Goal: Task Accomplishment & Management: Complete application form

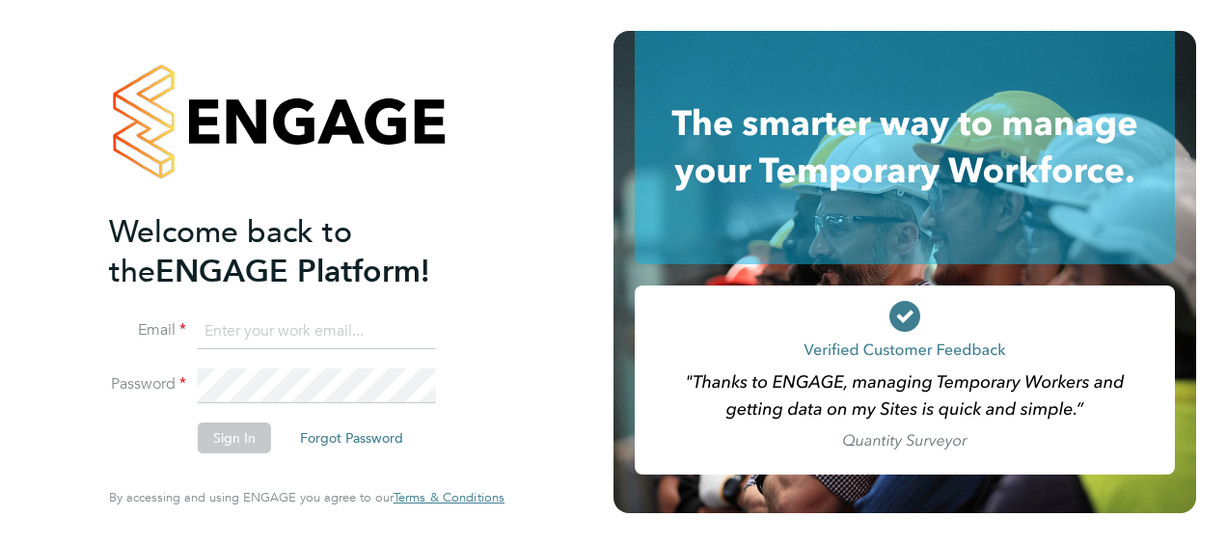
type input "charlie.wheeler@vistry.co.uk"
click at [302, 359] on li "Email charlie.wheeler@vistry.co.uk" at bounding box center [297, 341] width 376 height 54
click at [230, 428] on button "Sign In" at bounding box center [234, 437] width 73 height 31
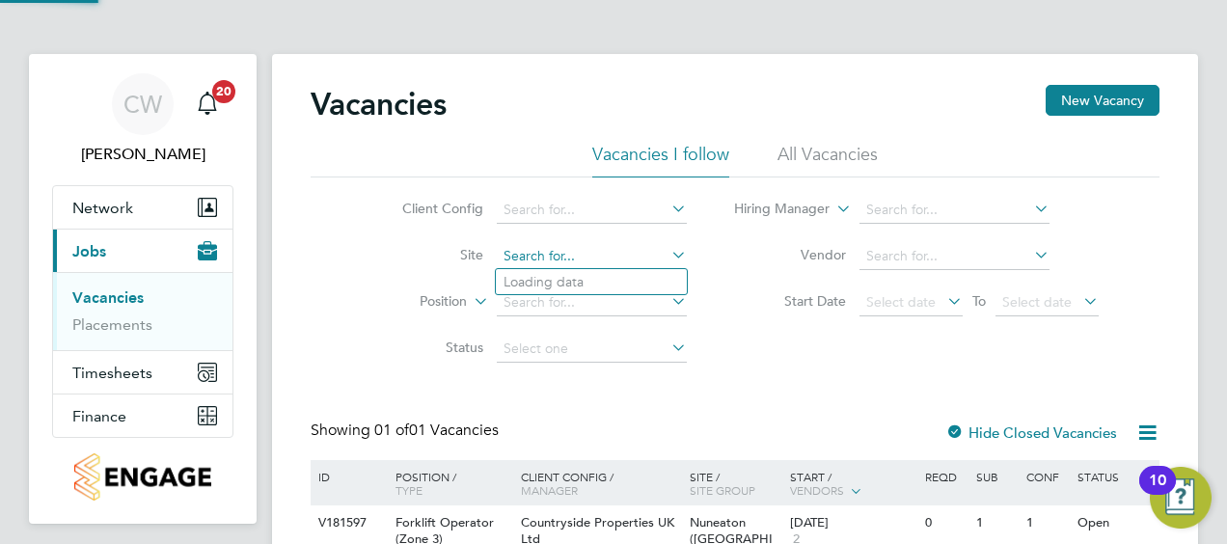
click at [635, 266] on input at bounding box center [592, 256] width 190 height 27
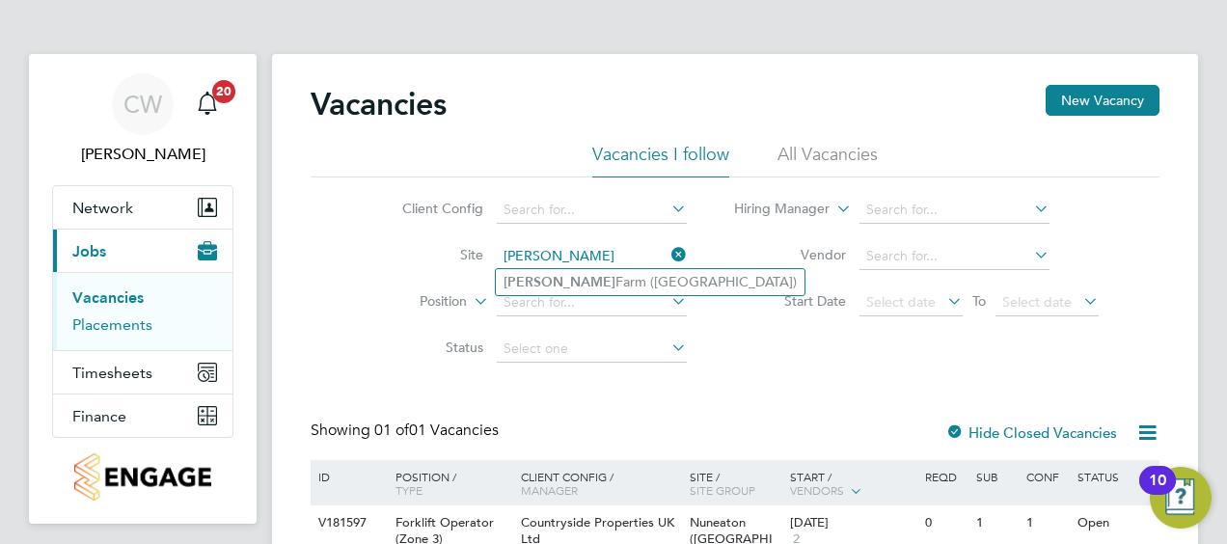
type input "[PERSON_NAME]"
click at [87, 316] on link "Placements" at bounding box center [112, 324] width 80 height 18
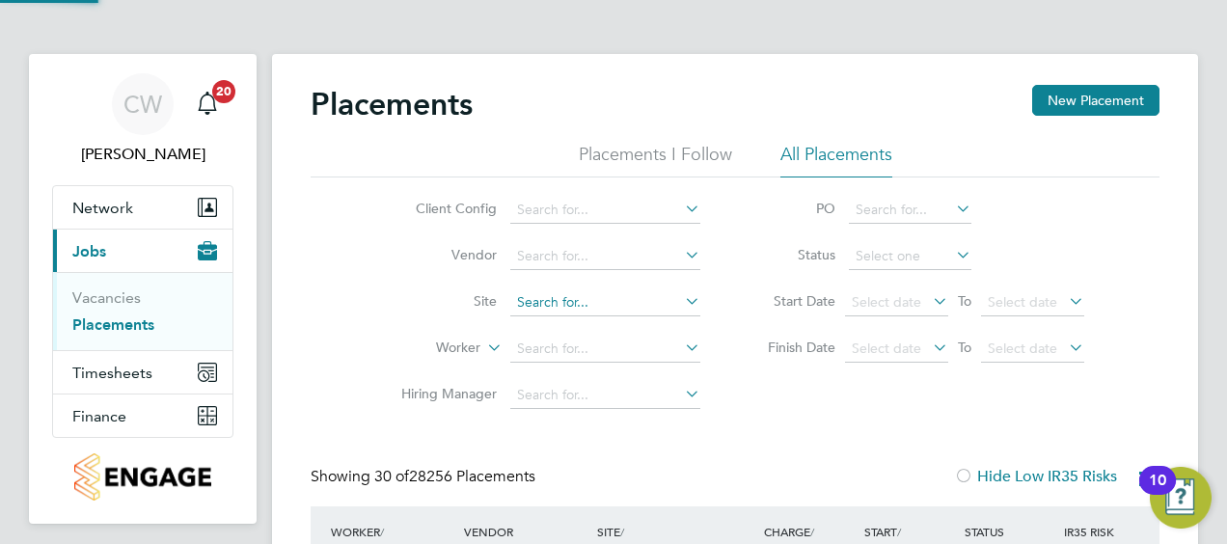
click at [604, 311] on input at bounding box center [605, 302] width 190 height 27
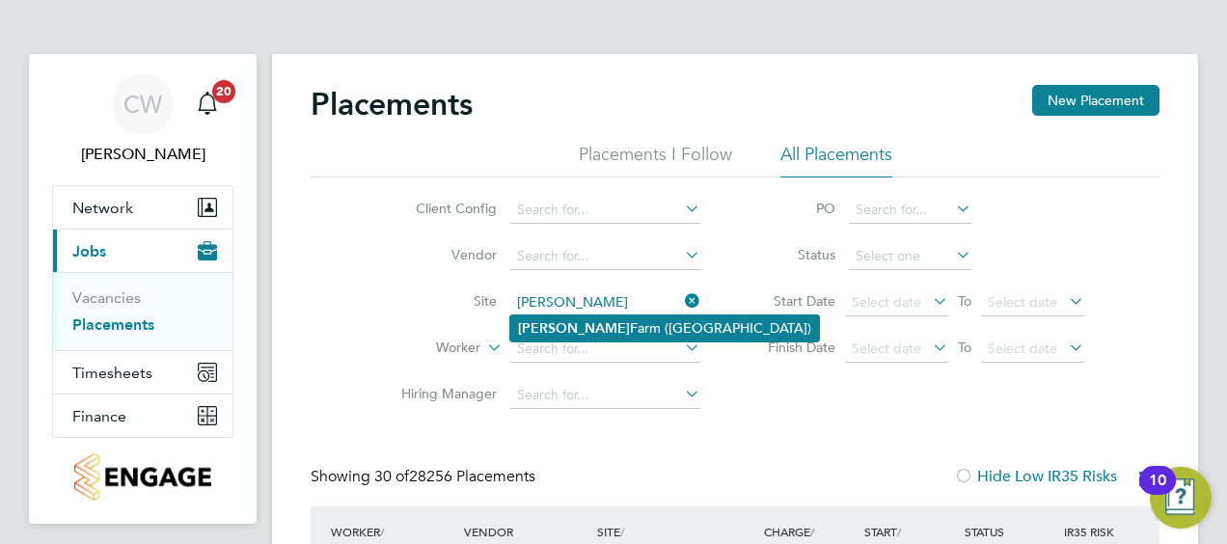
click at [600, 317] on li "[PERSON_NAME][GEOGRAPHIC_DATA] ([GEOGRAPHIC_DATA])" at bounding box center [664, 328] width 309 height 26
type input "[PERSON_NAME][GEOGRAPHIC_DATA] ([GEOGRAPHIC_DATA])"
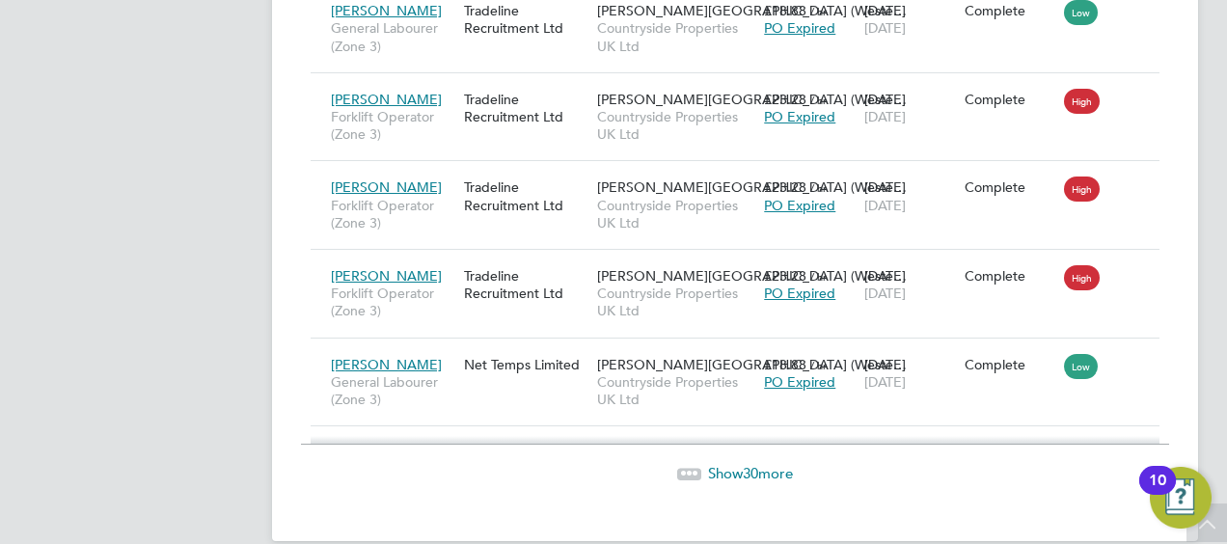
click at [748, 464] on span "30" at bounding box center [750, 473] width 15 height 18
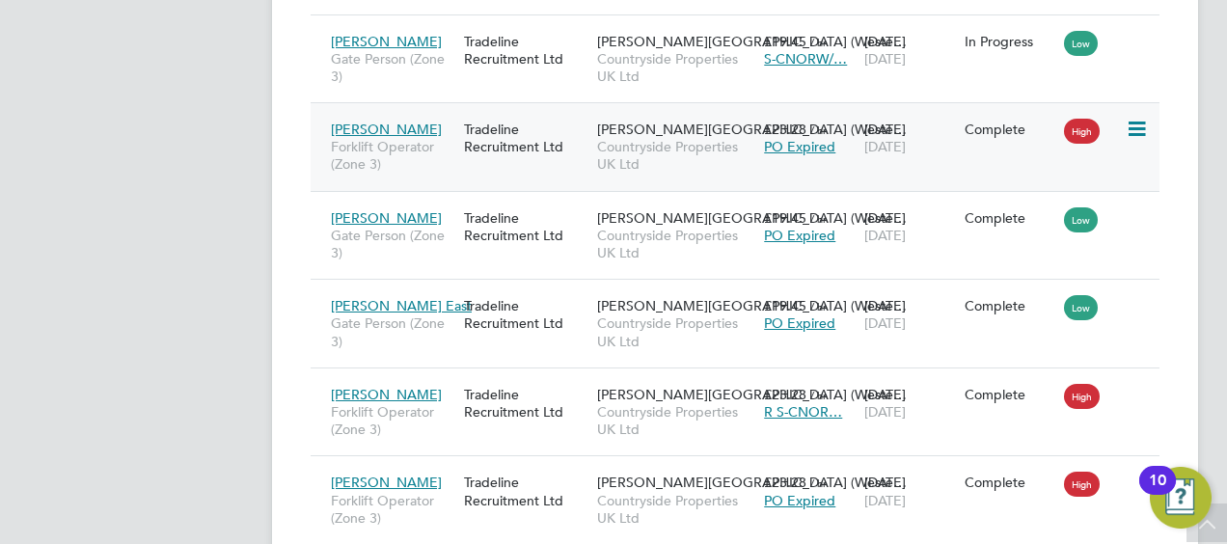
click at [426, 138] on span "Forklift Operator (Zone 3)" at bounding box center [392, 155] width 123 height 35
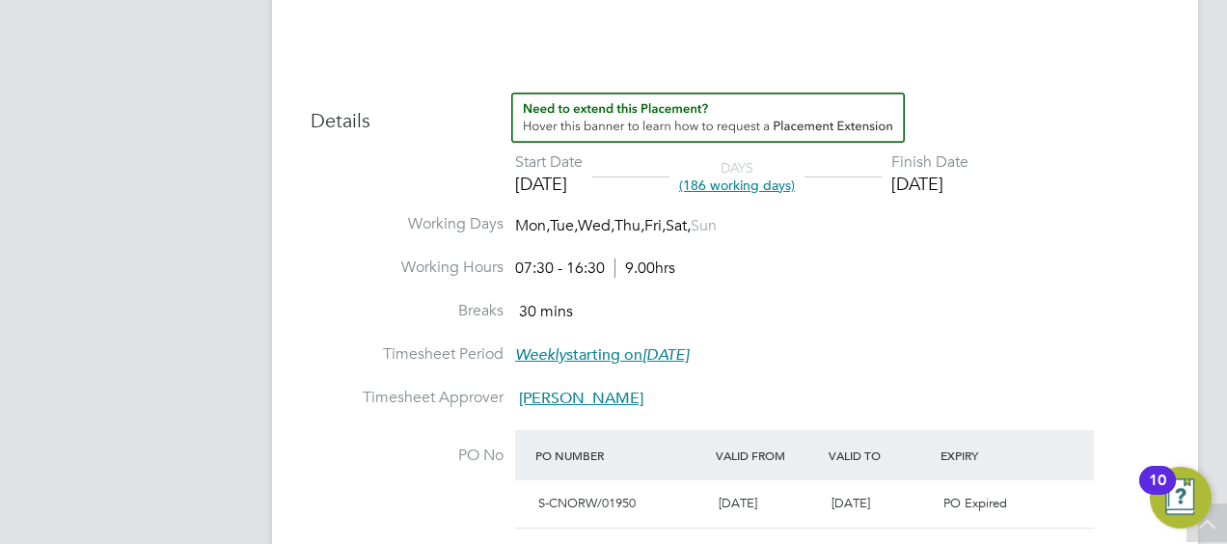
scroll to position [868, 0]
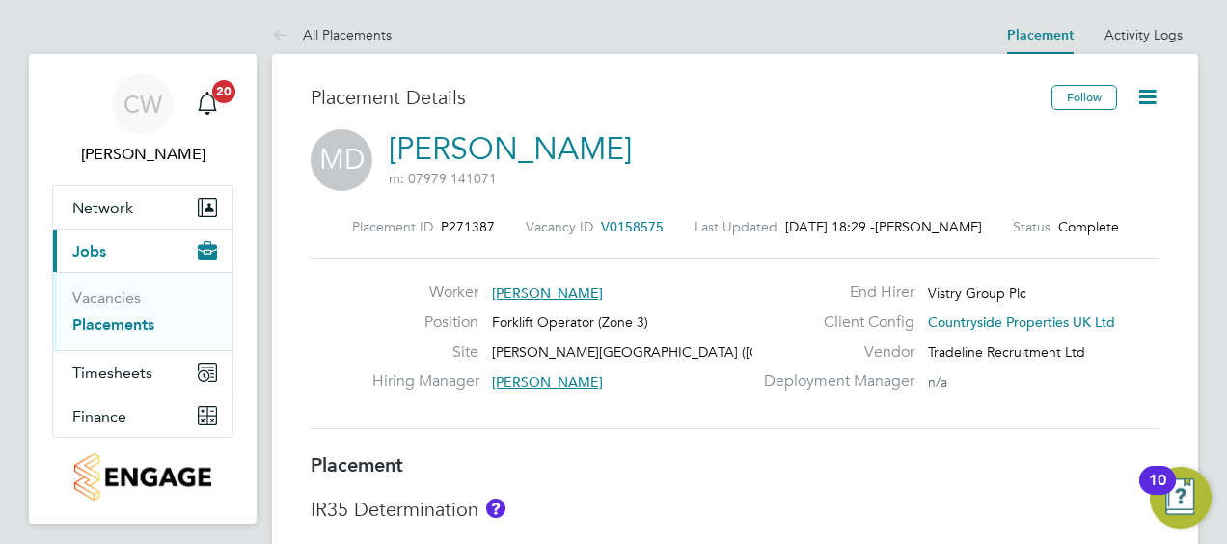
click at [1155, 92] on icon at bounding box center [1147, 97] width 24 height 24
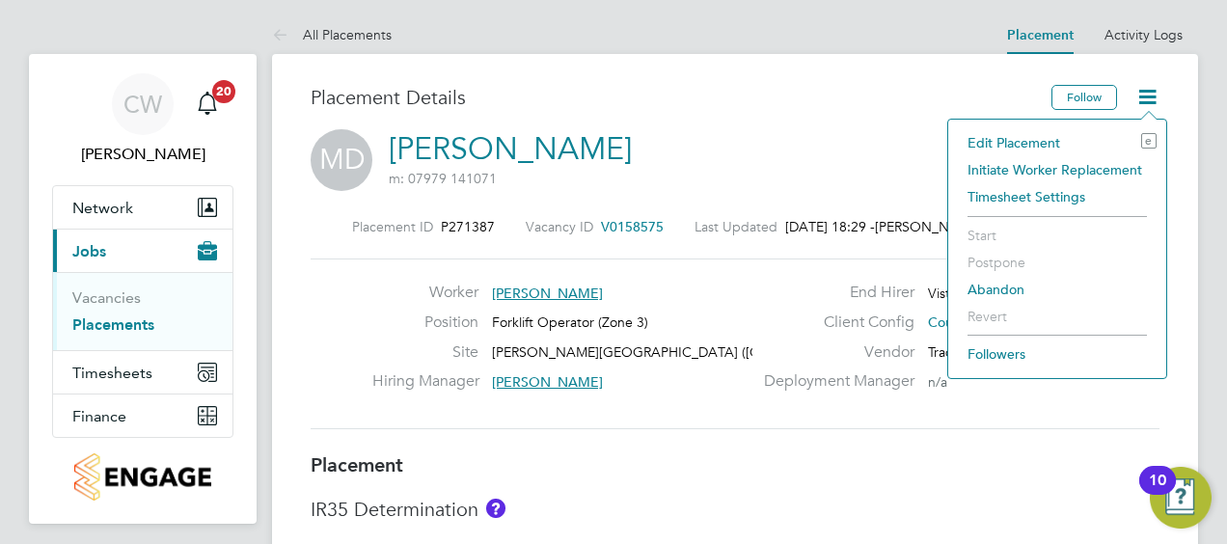
click at [1003, 139] on li "Edit Placement e" at bounding box center [1057, 142] width 199 height 27
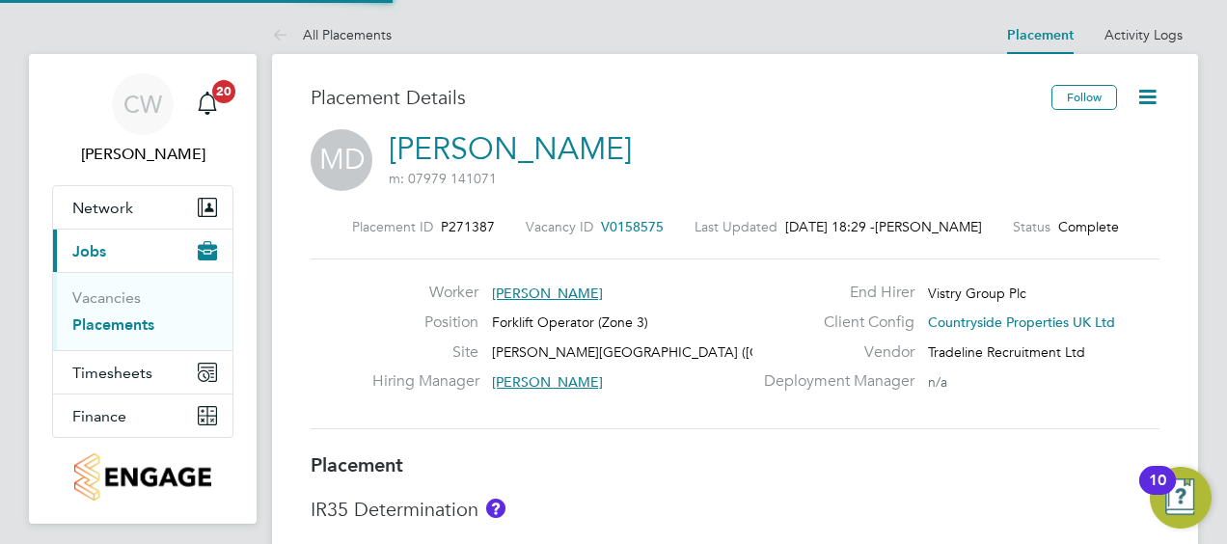
type input "Christopher Martin"
type input "[DATE]"
type input "07:30"
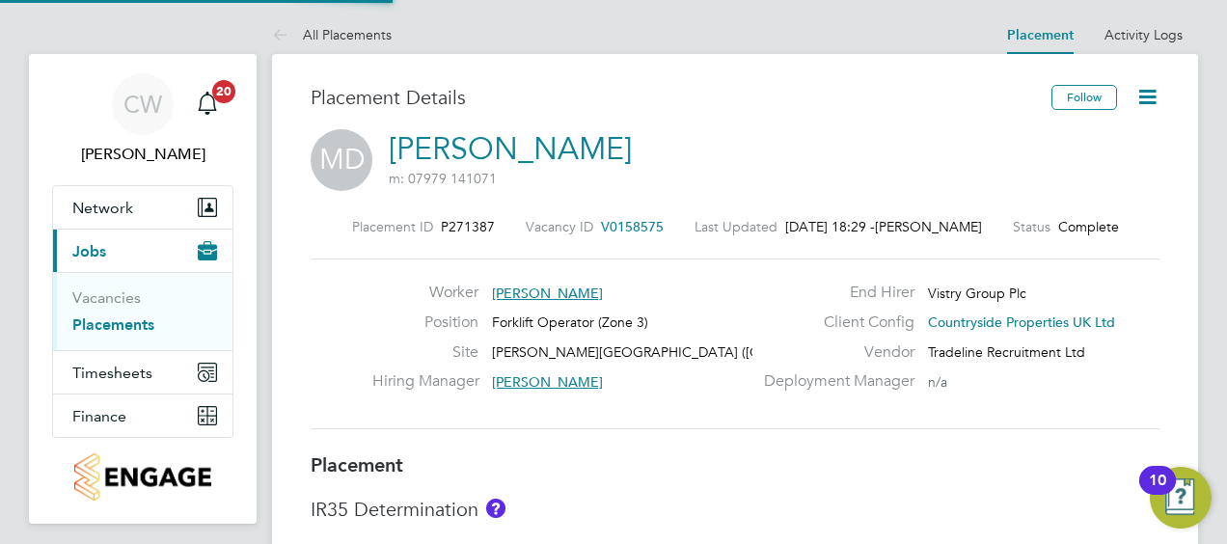
type input "16:30"
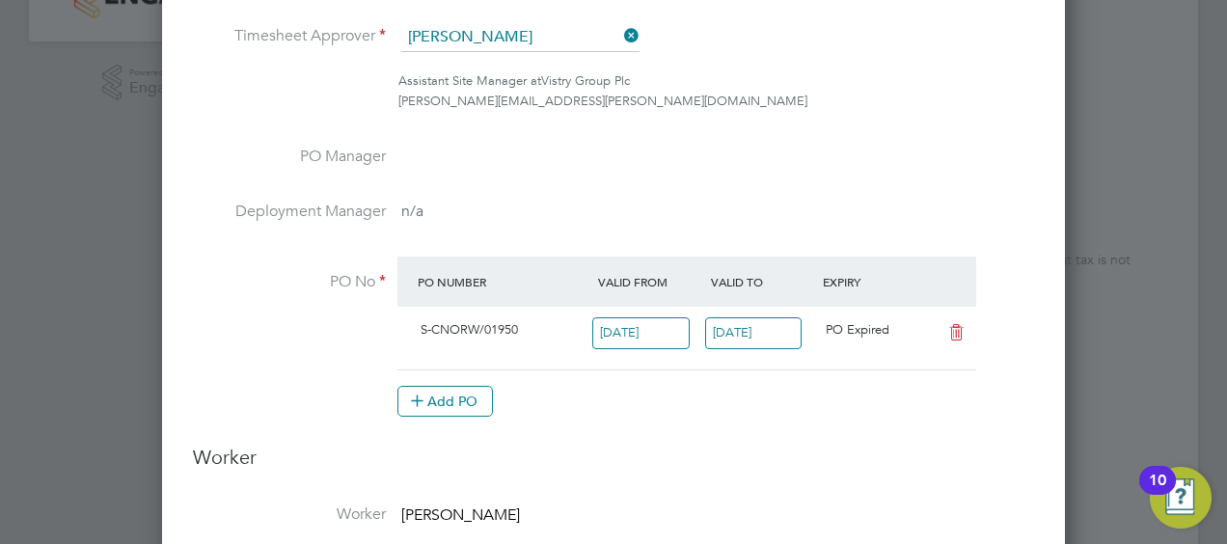
click at [743, 335] on input "[DATE]" at bounding box center [753, 333] width 97 height 32
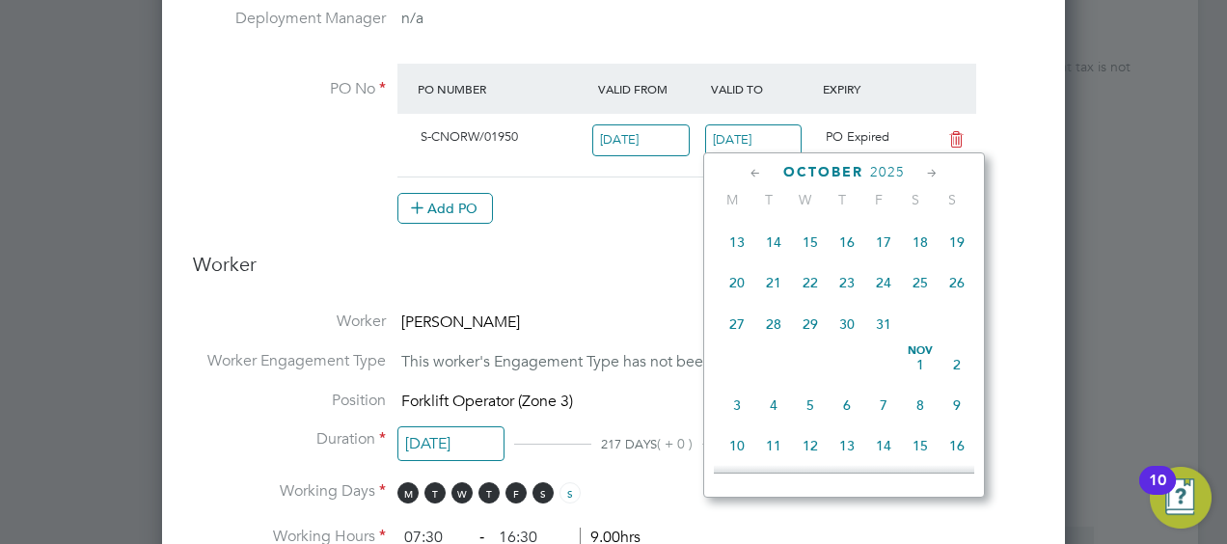
click at [877, 329] on span "31" at bounding box center [883, 324] width 37 height 37
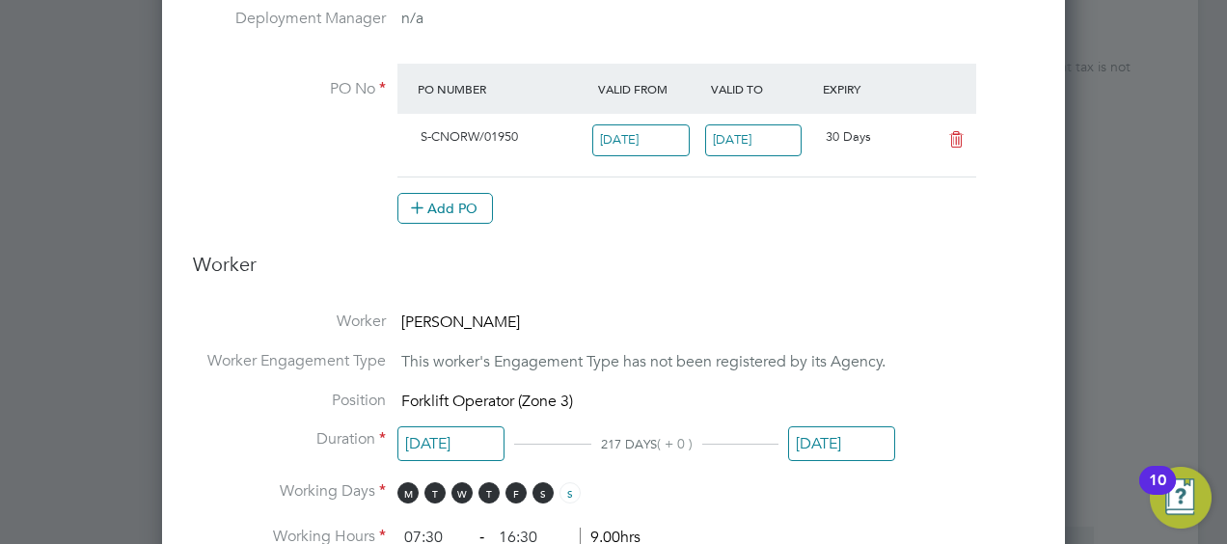
click at [762, 141] on input "[DATE]" at bounding box center [753, 140] width 97 height 32
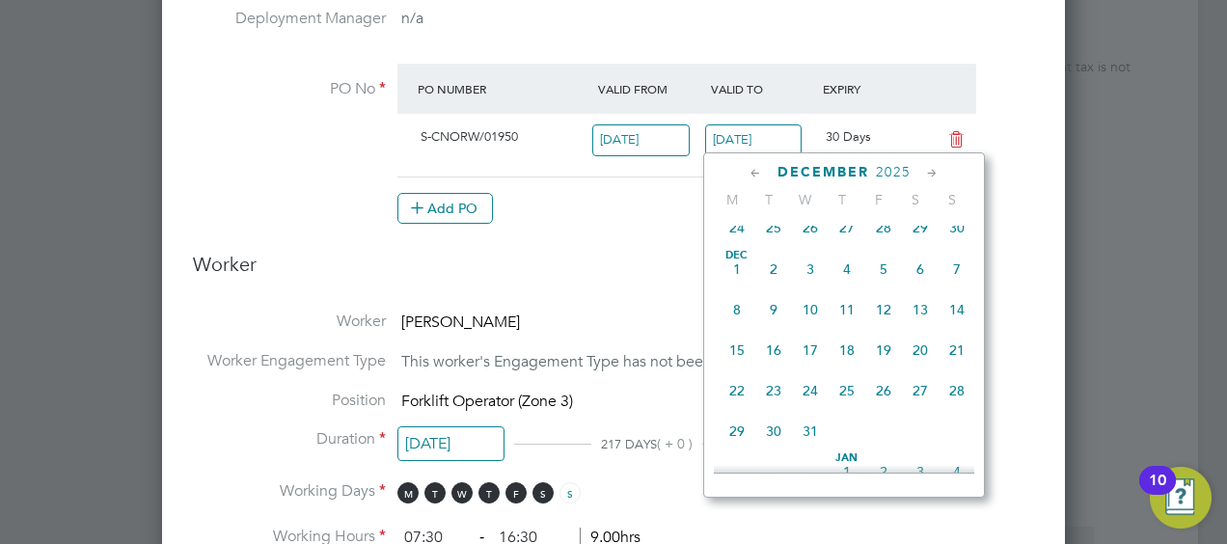
click at [807, 447] on span "31" at bounding box center [810, 431] width 37 height 37
type input "[DATE]"
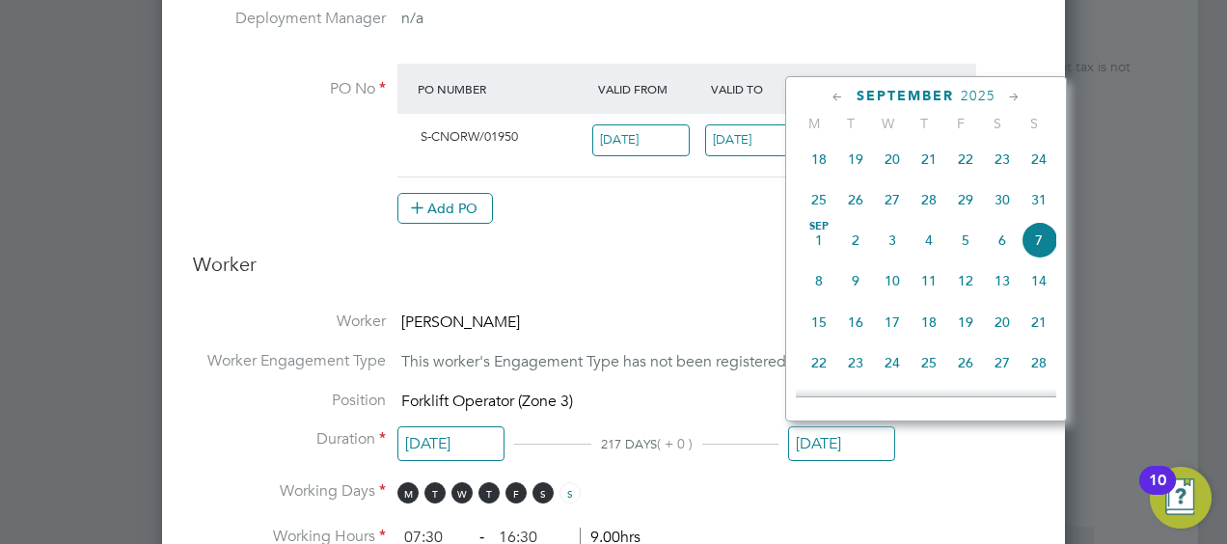
click at [837, 436] on input "[DATE]" at bounding box center [841, 444] width 107 height 36
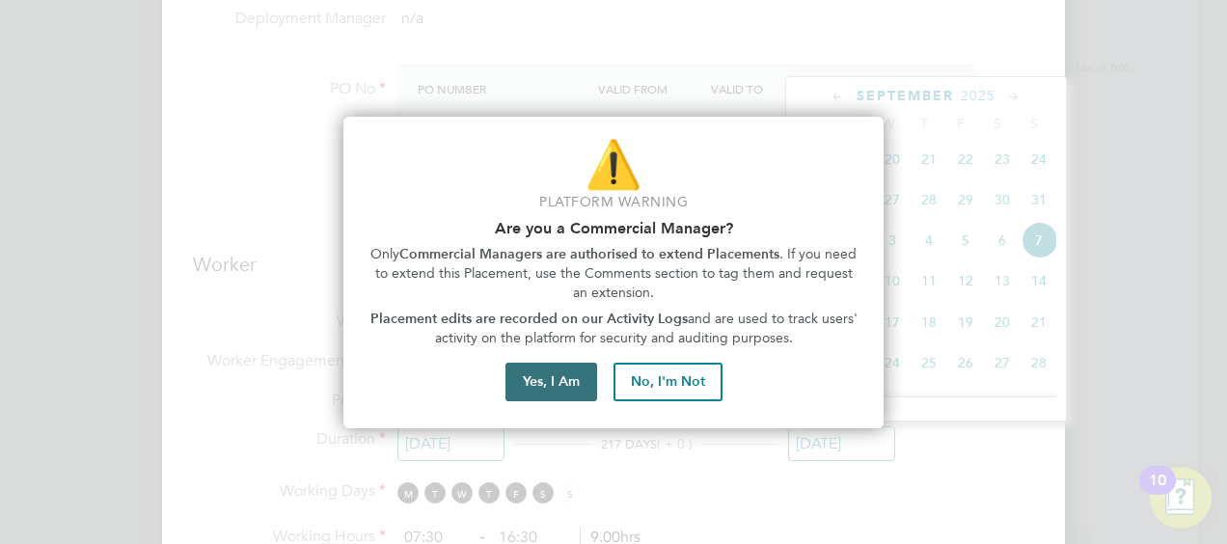
click at [569, 370] on button "Yes, I Am" at bounding box center [551, 382] width 92 height 39
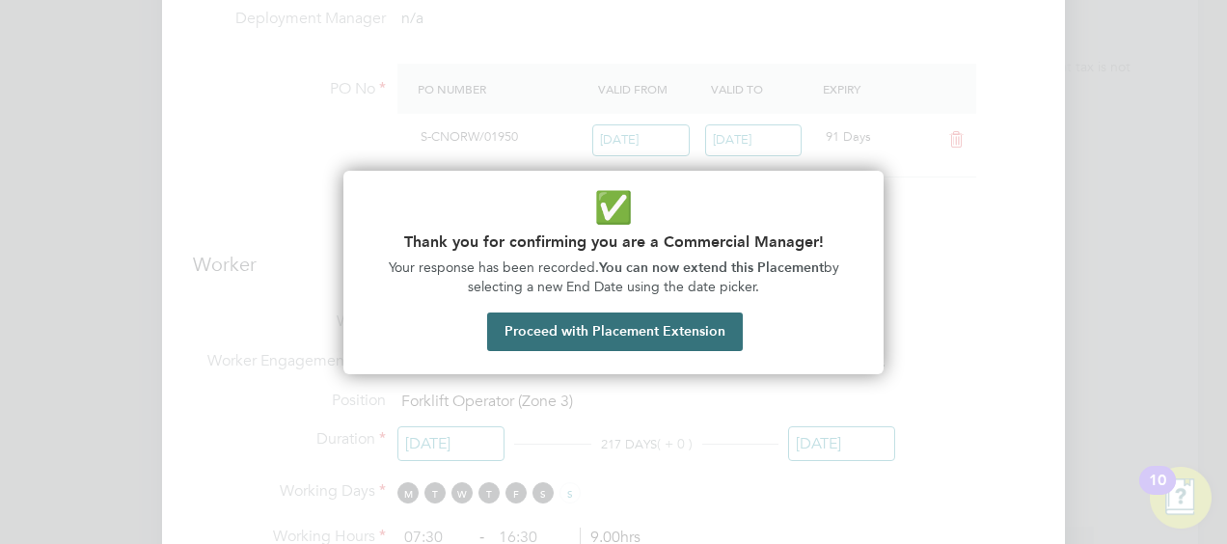
click at [650, 328] on button "Proceed with Placement Extension" at bounding box center [615, 331] width 256 height 39
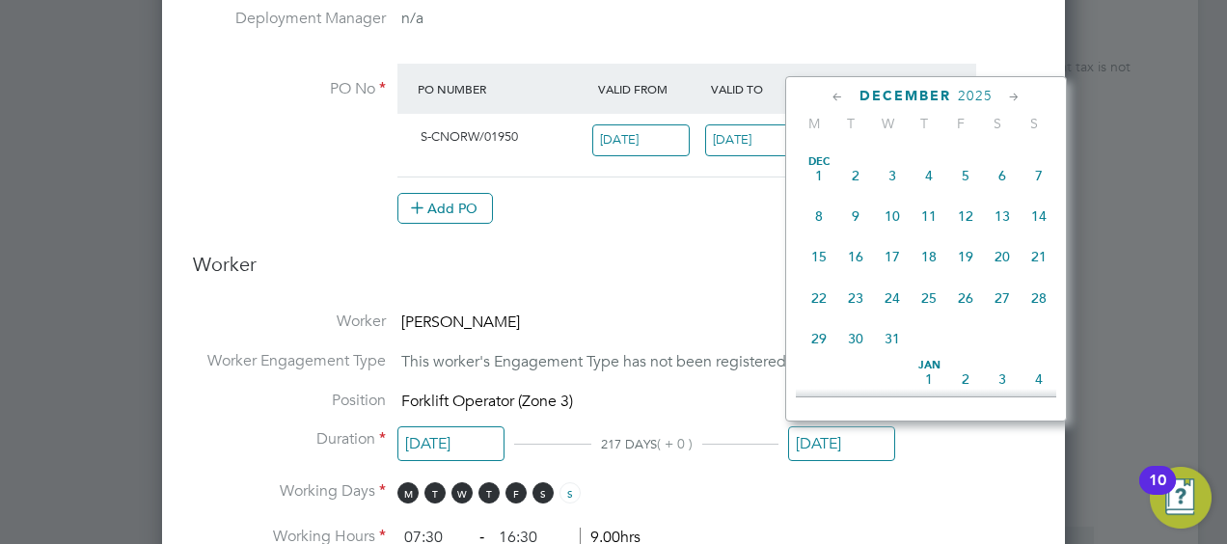
click at [893, 357] on span "31" at bounding box center [892, 338] width 37 height 37
type input "[DATE]"
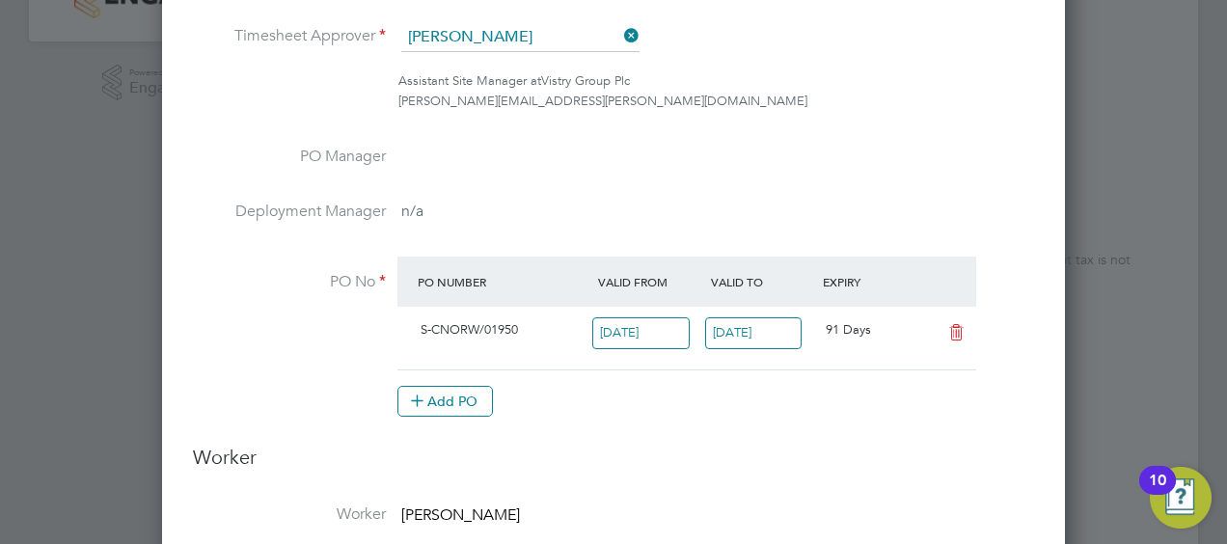
click at [500, 322] on span "S-CNORW/01950" at bounding box center [468, 329] width 97 height 16
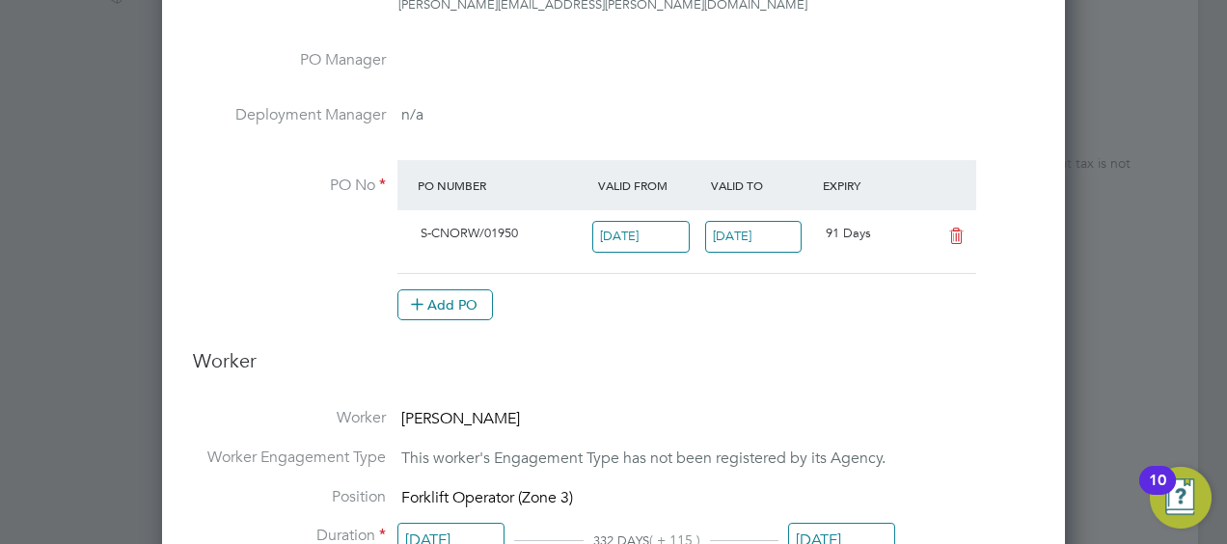
click at [958, 237] on icon at bounding box center [956, 236] width 24 height 15
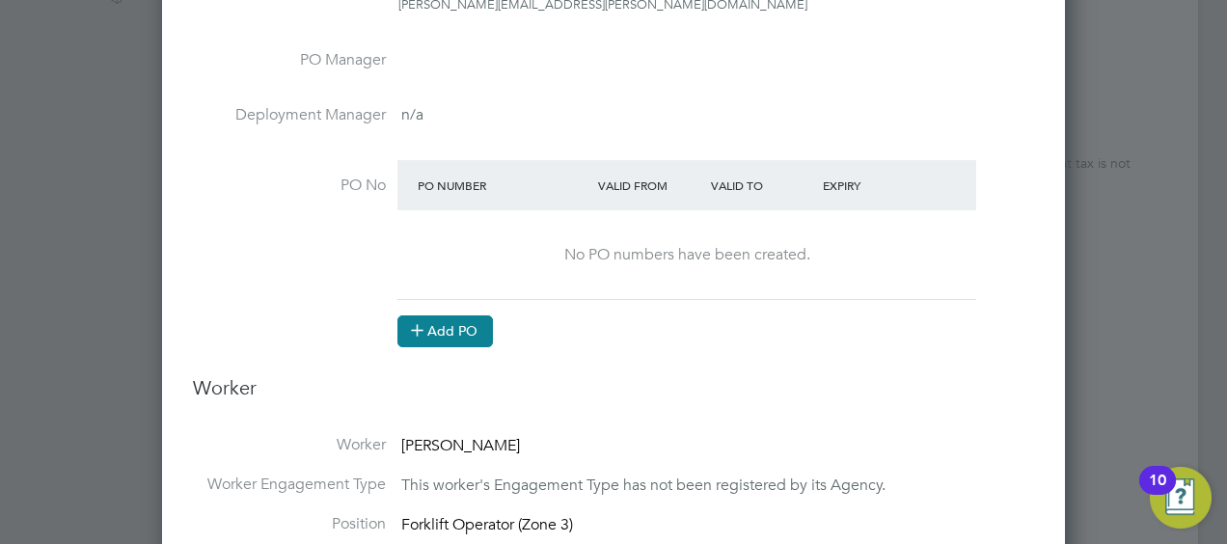
click at [453, 322] on button "Add PO" at bounding box center [444, 330] width 95 height 31
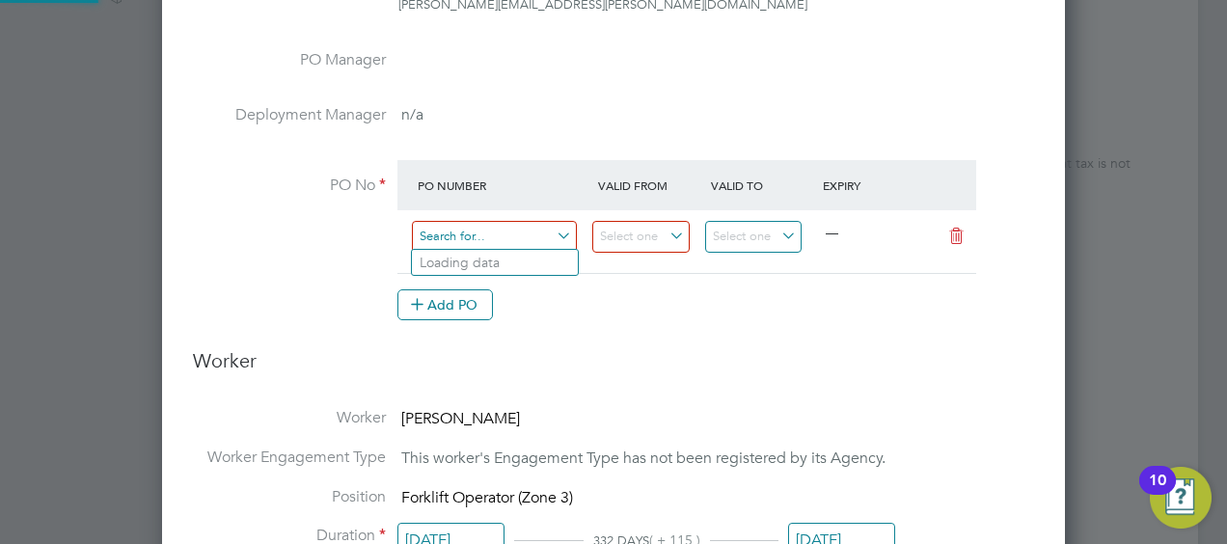
click at [482, 226] on input at bounding box center [494, 237] width 165 height 32
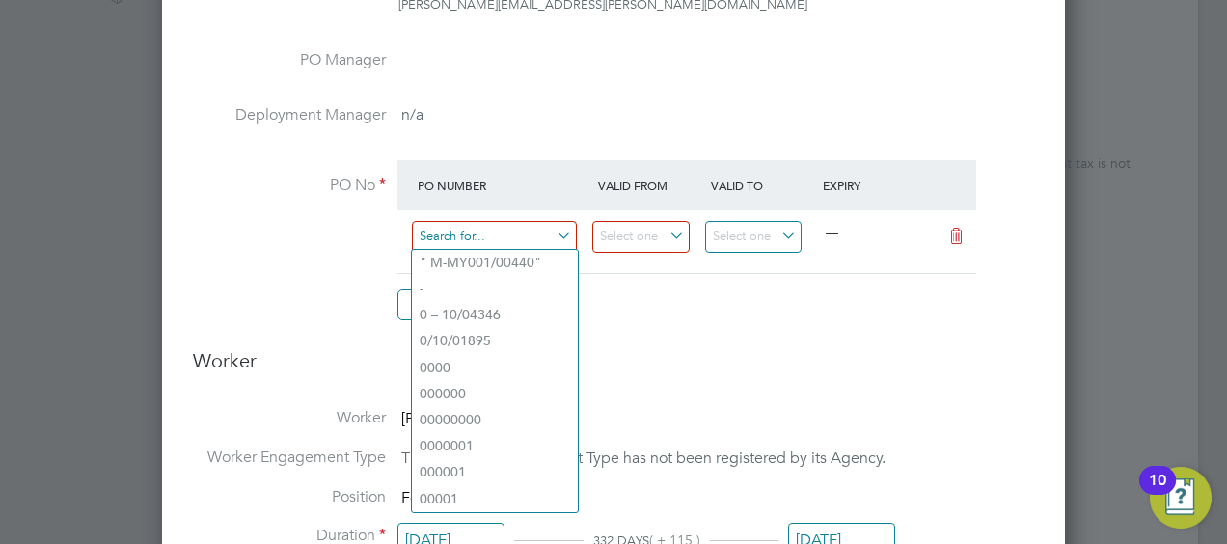
paste input "Forklift cover - ADRIAN MIHAI Holiday cover 15.9-21.09 and Mick Drew Back off a…"
type input "Forklift cover - ADRIAN MIHAI Holiday cover 15.9-21.09 and Mick Drew Back off a…"
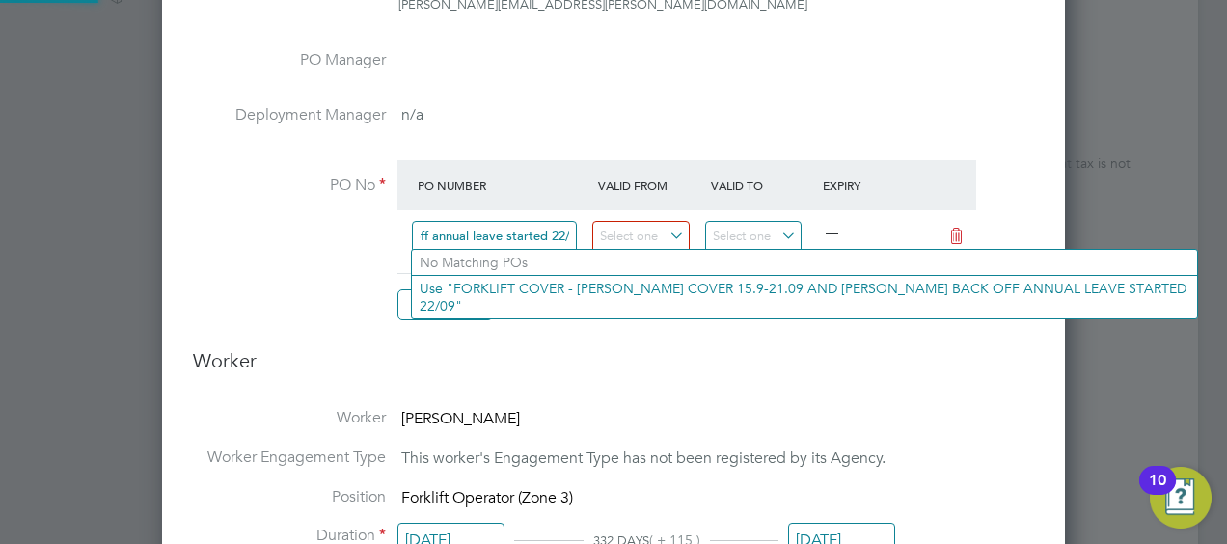
click at [512, 233] on input "Forklift cover - ADRIAN MIHAI Holiday cover 15.9-21.09 and Mick Drew Back off a…" at bounding box center [494, 237] width 165 height 32
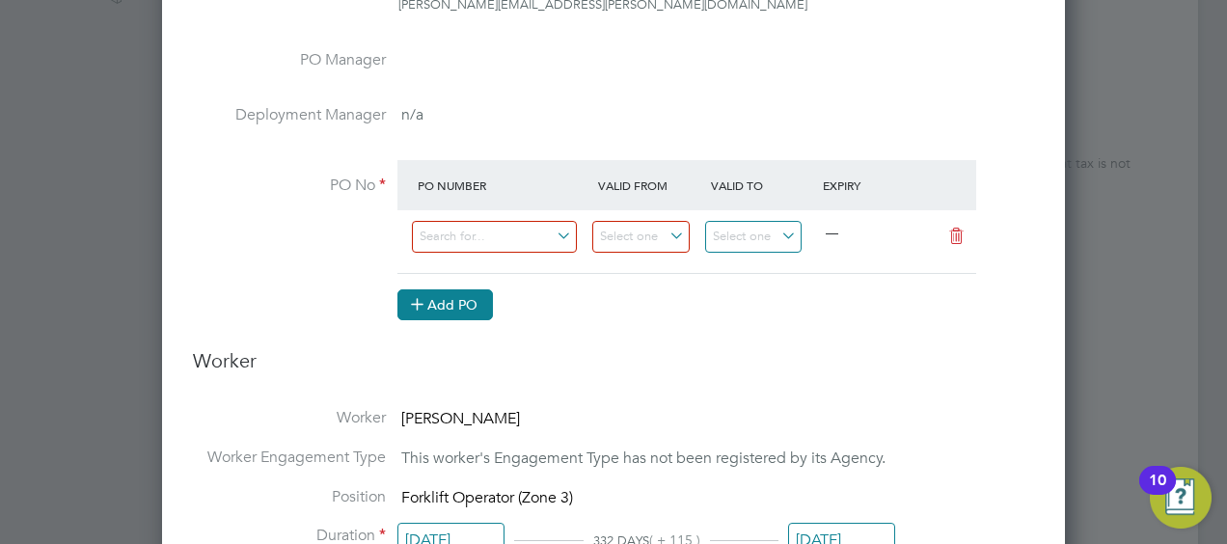
paste input "S-CNORW/02786"
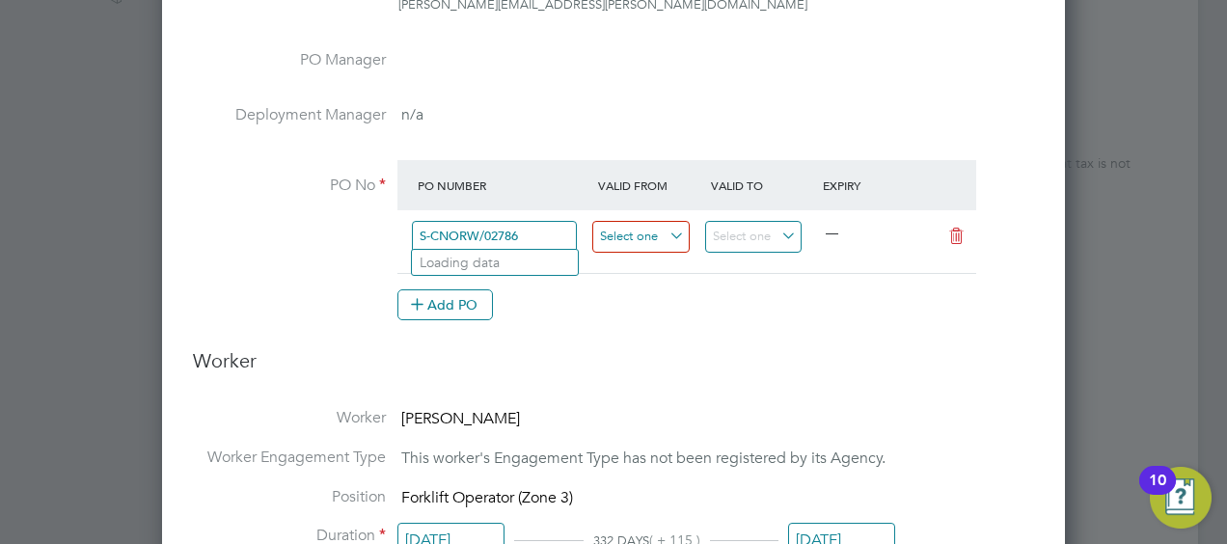
type input "S-CNORW/02786"
click at [648, 231] on input at bounding box center [640, 237] width 97 height 32
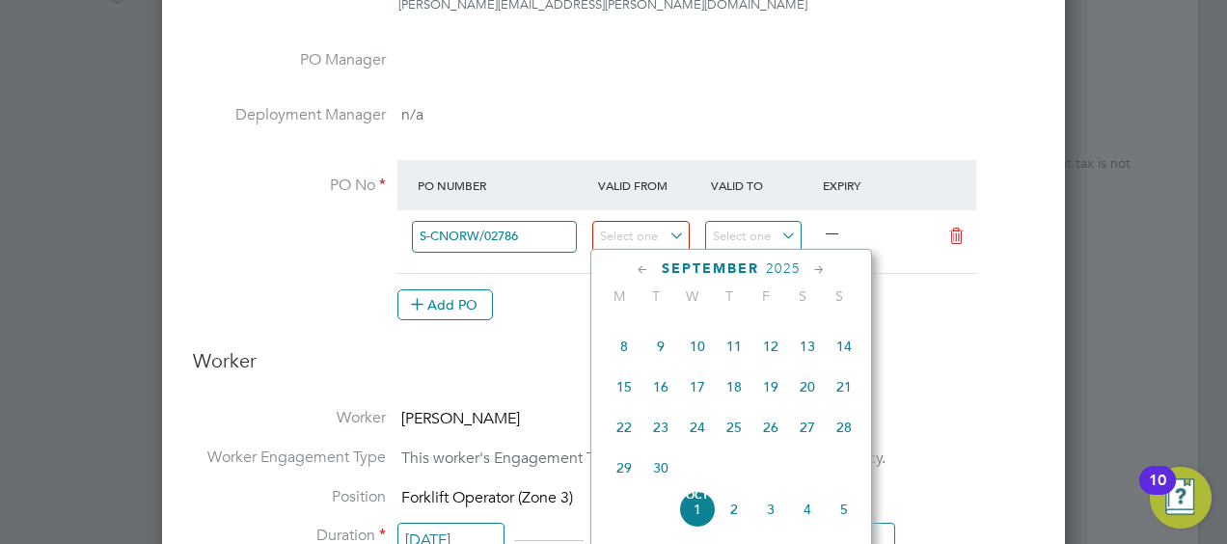
click at [619, 432] on span "22" at bounding box center [624, 427] width 37 height 37
type input "[DATE]"
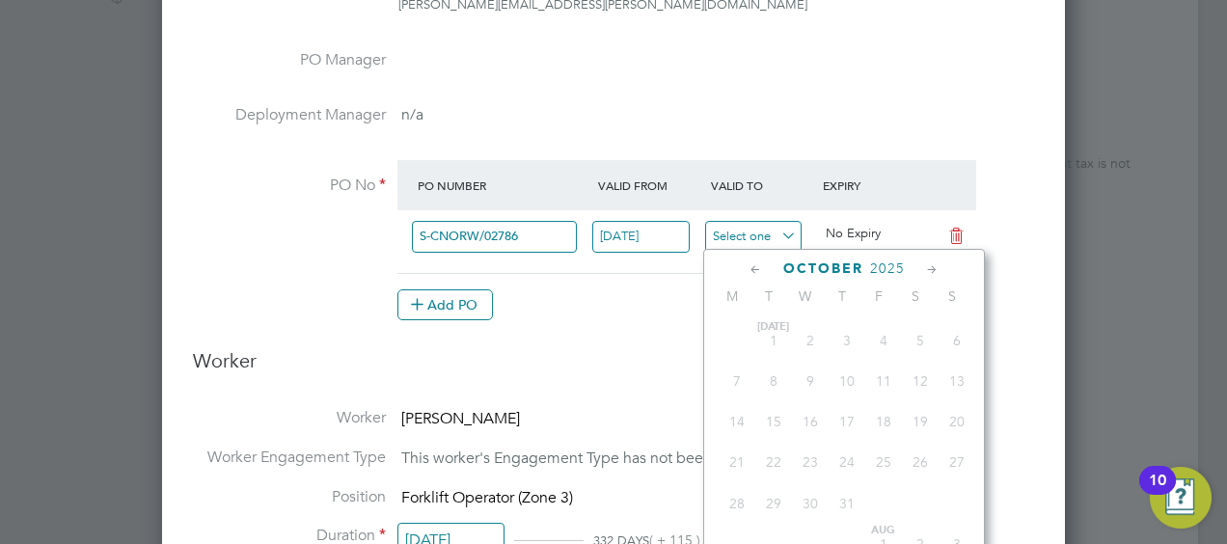
click at [757, 222] on input at bounding box center [753, 237] width 97 height 32
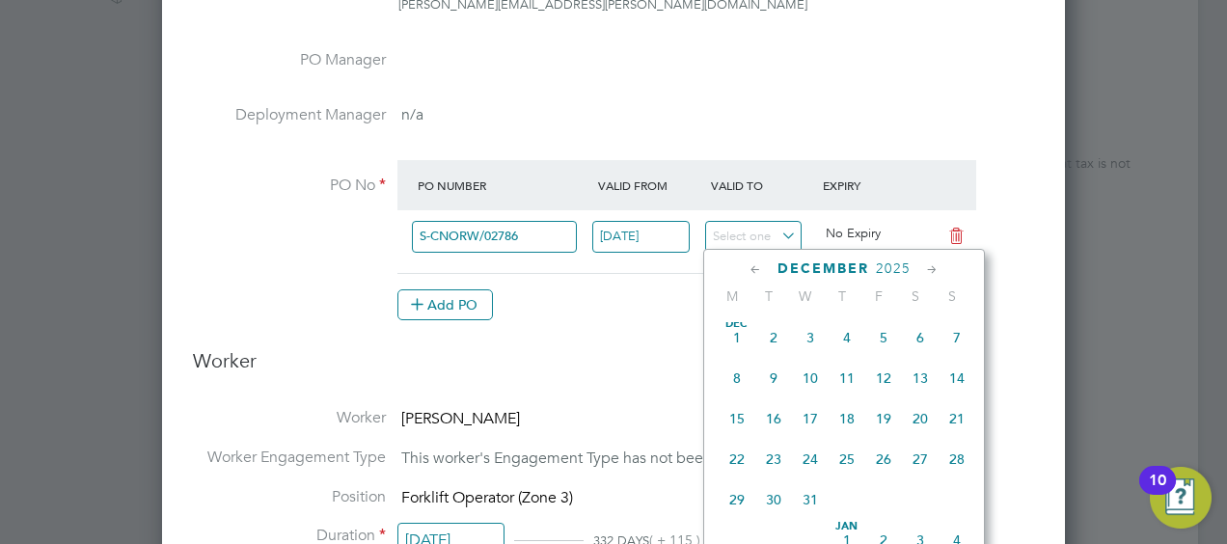
click at [812, 511] on span "31" at bounding box center [810, 499] width 37 height 37
type input "[DATE]"
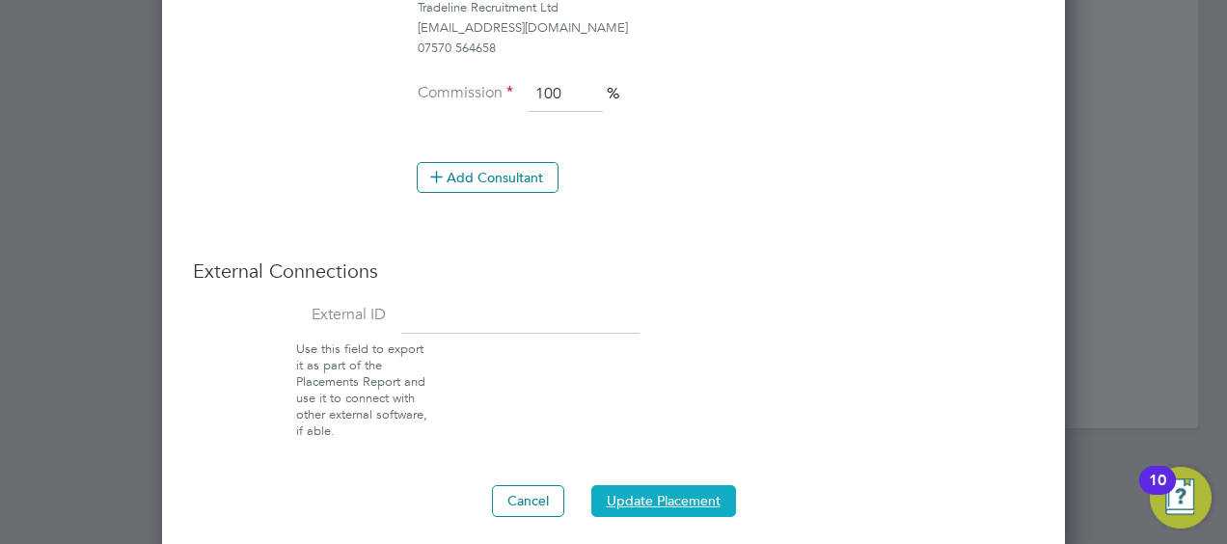
click at [683, 494] on button "Update Placement" at bounding box center [663, 500] width 145 height 31
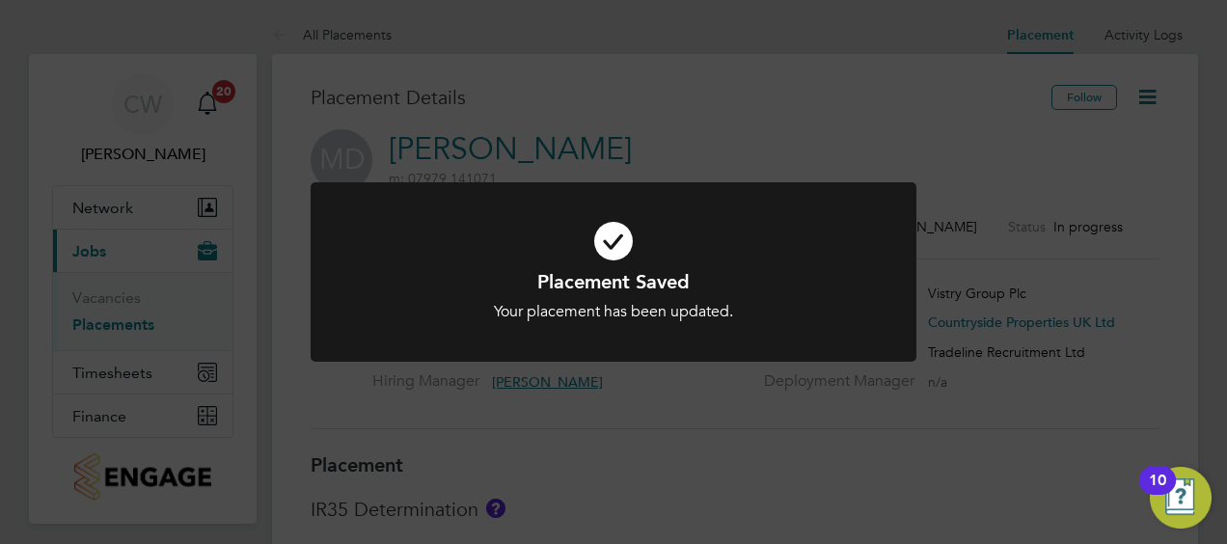
click at [871, 141] on div "Placement Saved Your placement has been updated. Cancel Okay" at bounding box center [613, 272] width 1227 height 544
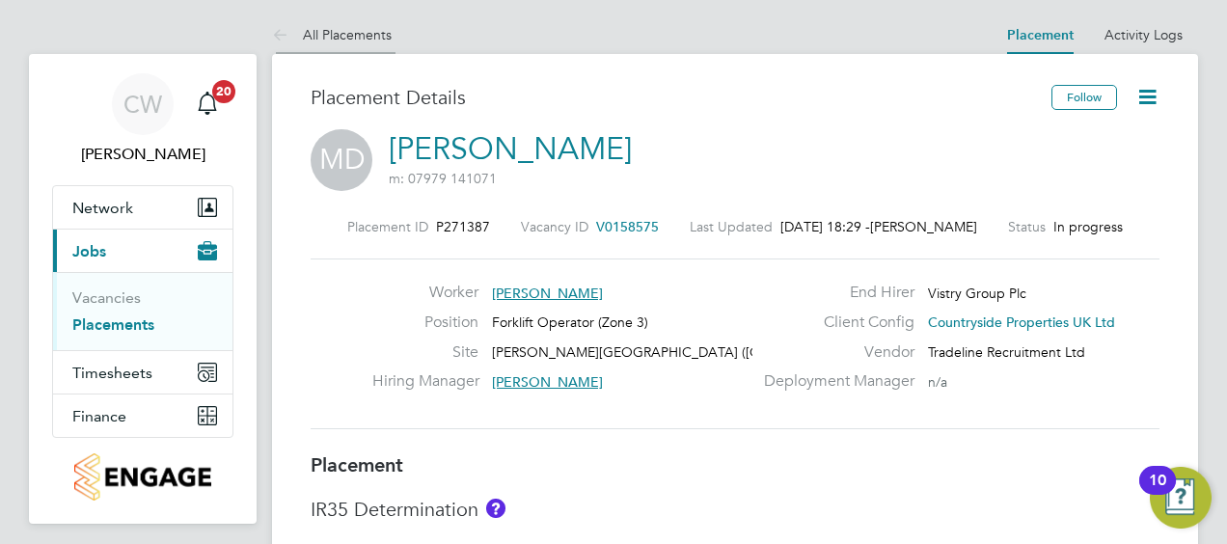
click at [369, 34] on link "All Placements" at bounding box center [332, 34] width 120 height 17
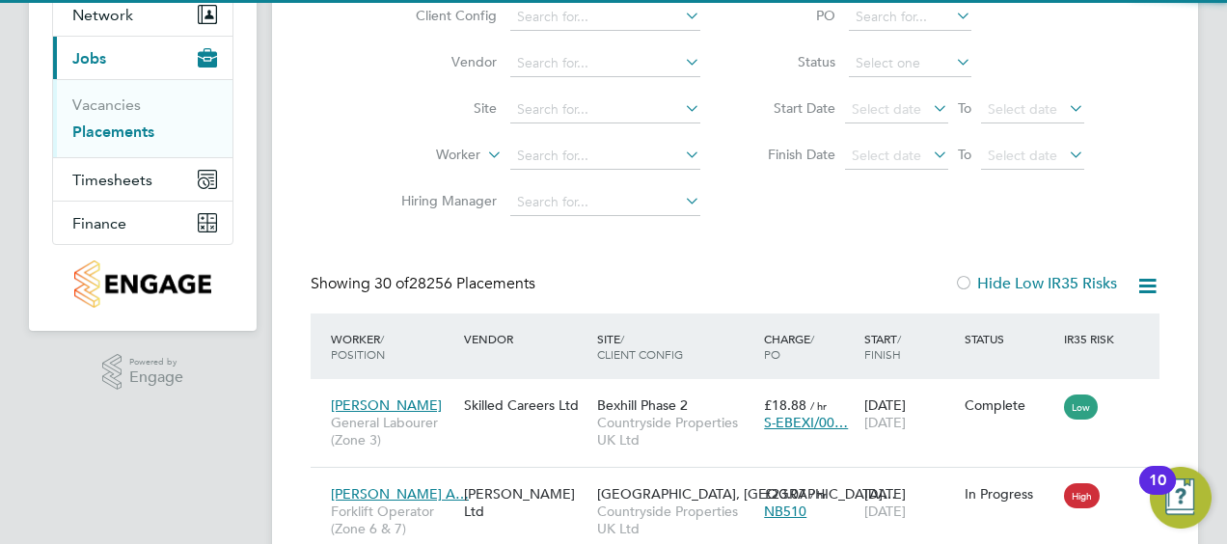
scroll to position [73, 134]
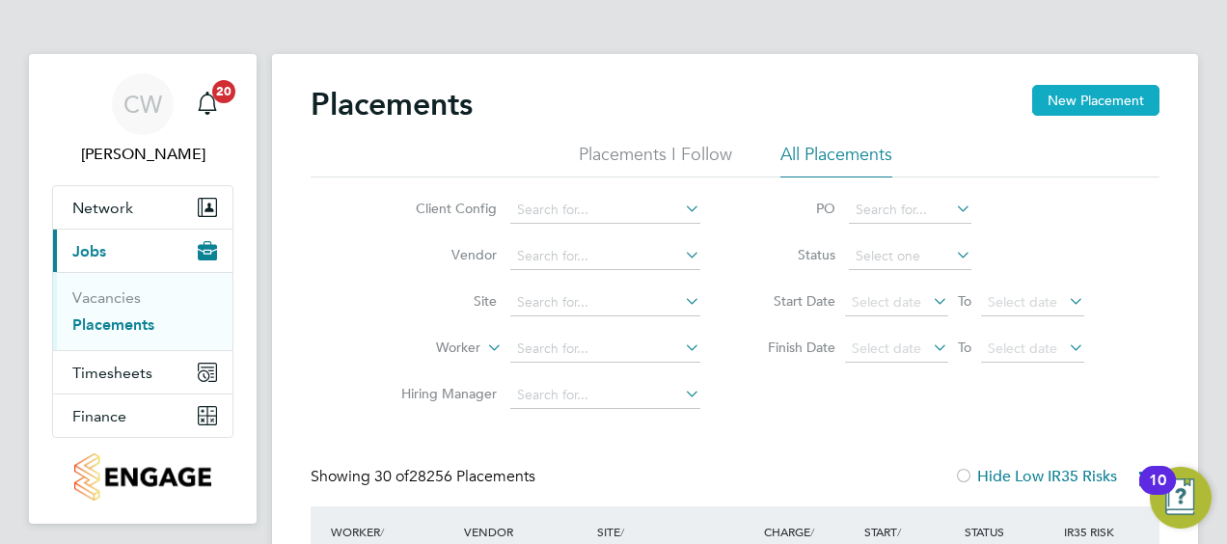
click at [1104, 92] on button "New Placement" at bounding box center [1095, 100] width 127 height 31
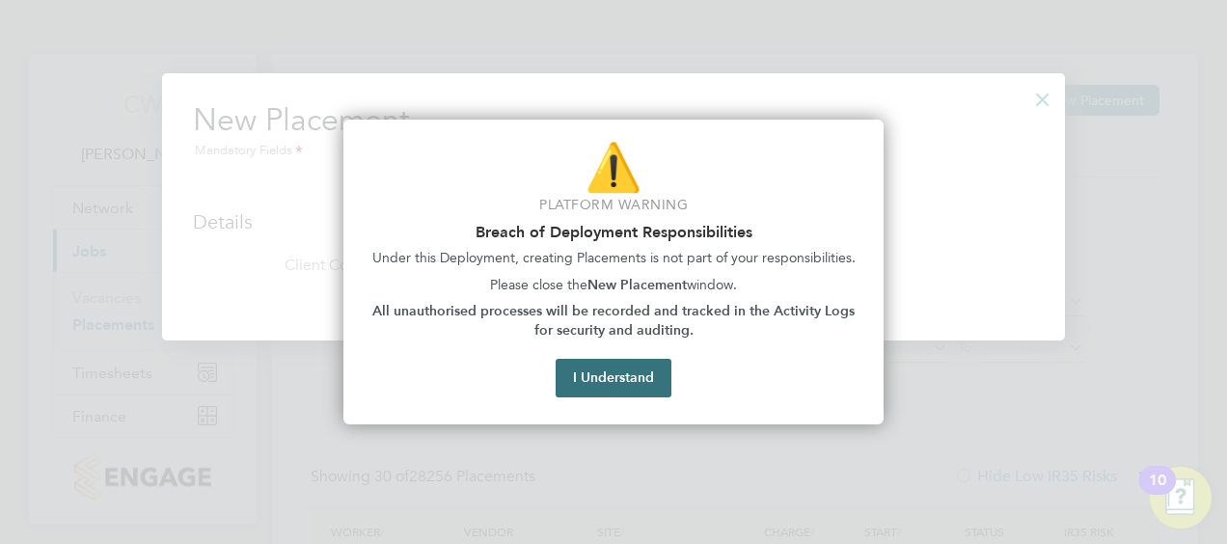
click at [640, 381] on button "I Understand" at bounding box center [613, 378] width 116 height 39
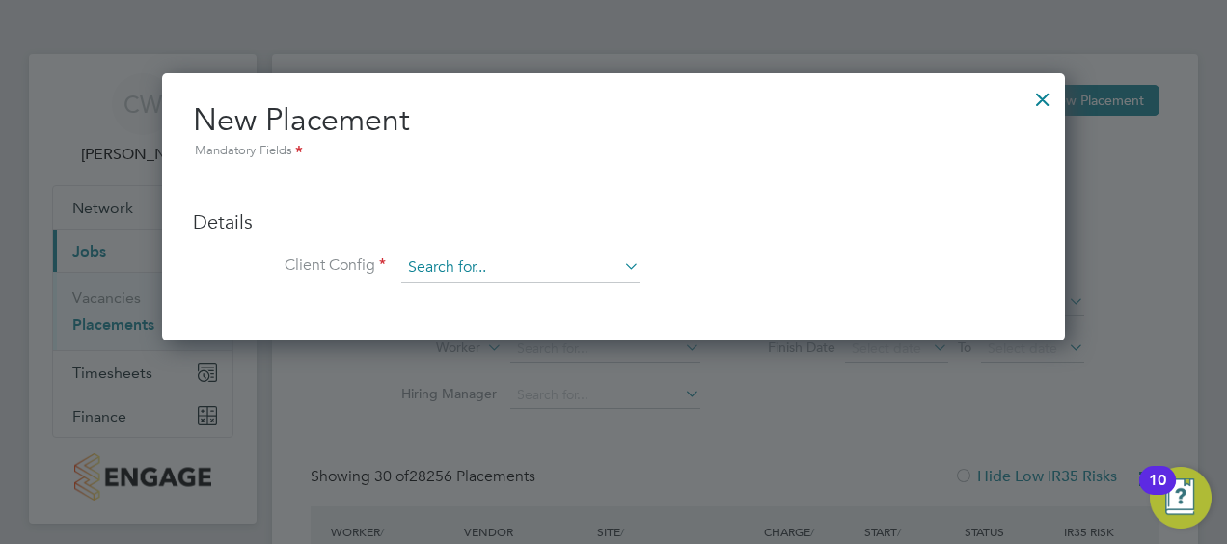
click at [462, 262] on input at bounding box center [520, 268] width 238 height 29
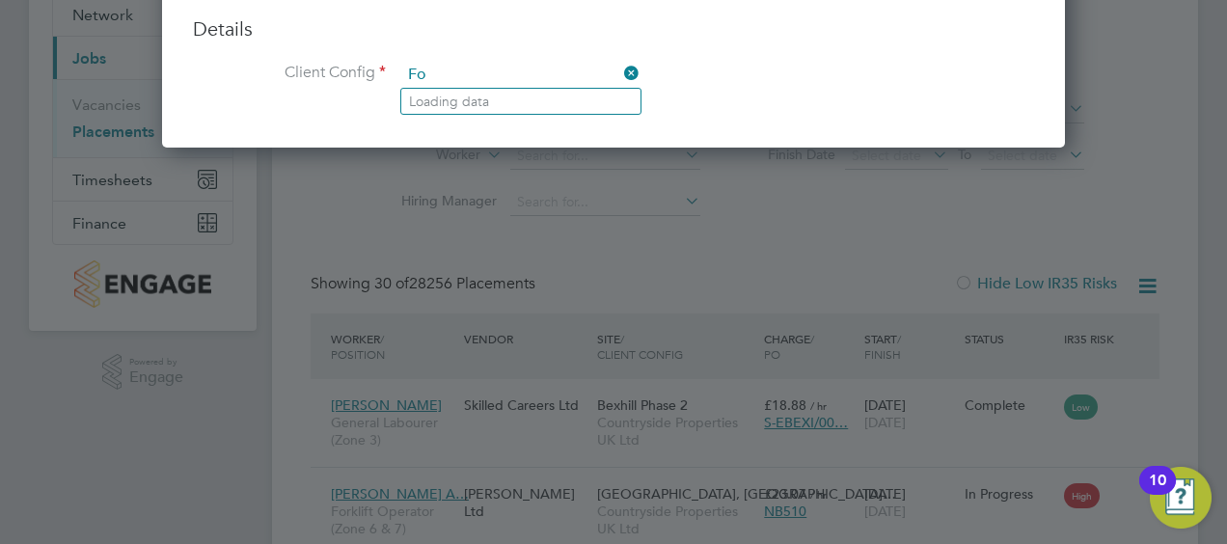
type input "F"
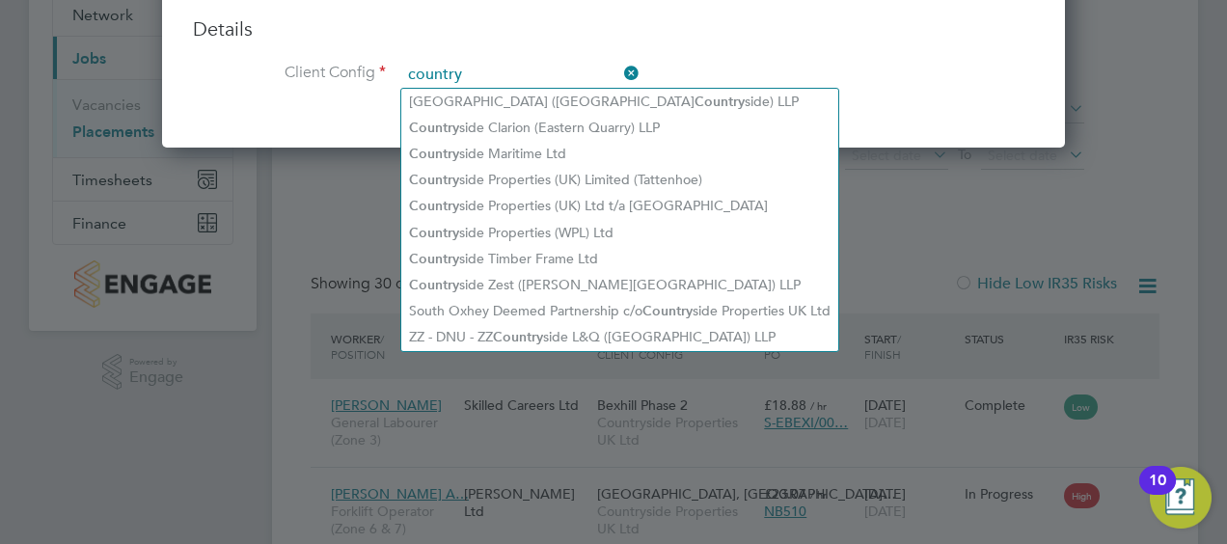
type input "country"
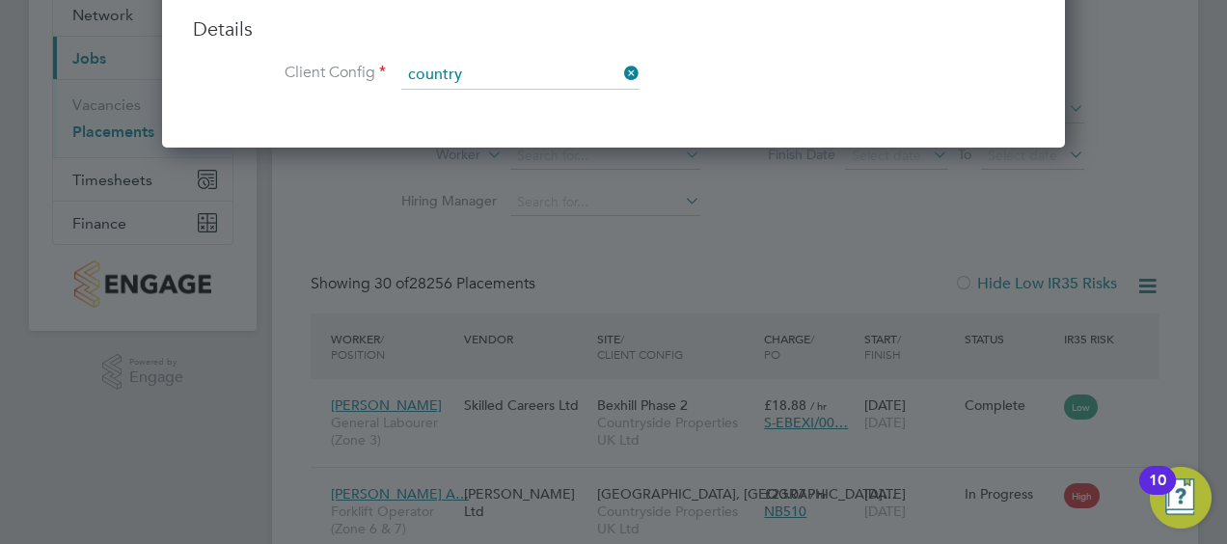
click at [973, 127] on div "New Placement Mandatory Fields Details Client Config country Hiring Manager Wor…" at bounding box center [613, 13] width 903 height 267
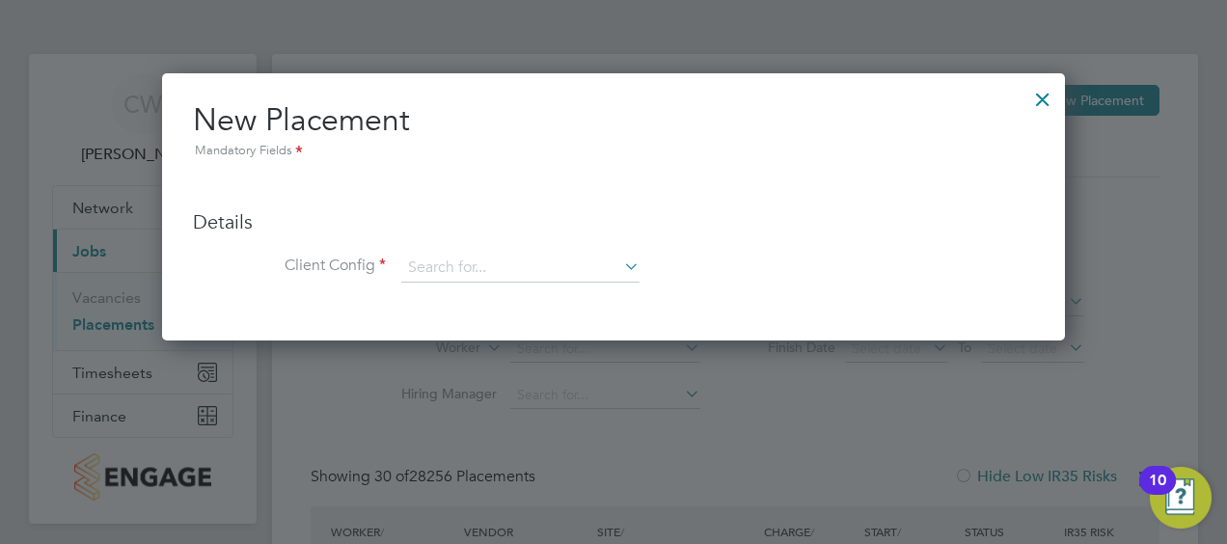
click at [1039, 103] on div at bounding box center [1042, 94] width 35 height 35
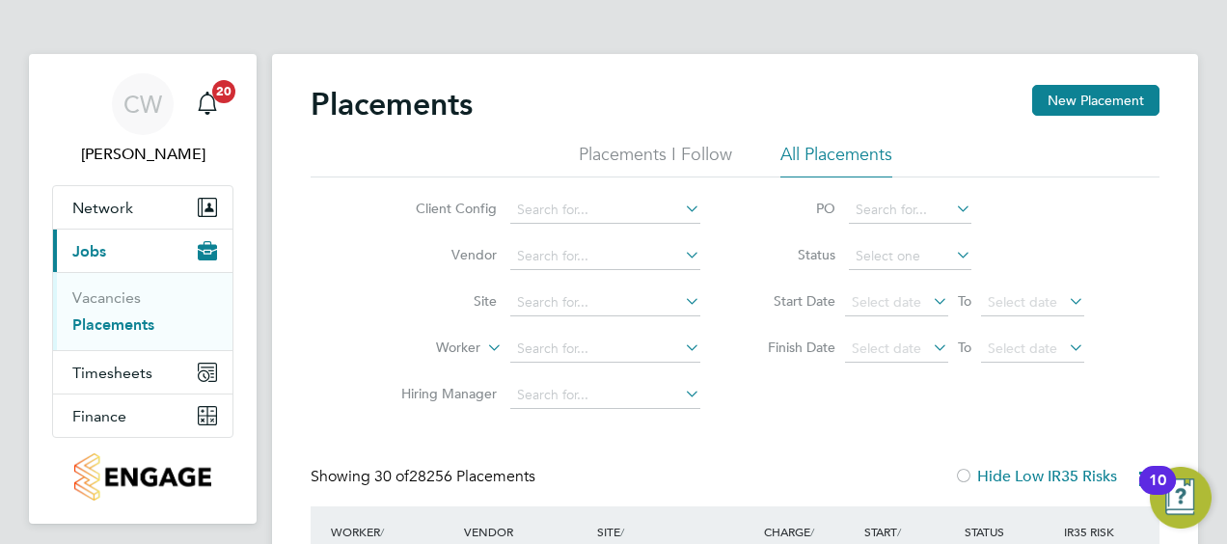
click at [673, 150] on li "Placements I Follow" at bounding box center [655, 160] width 153 height 35
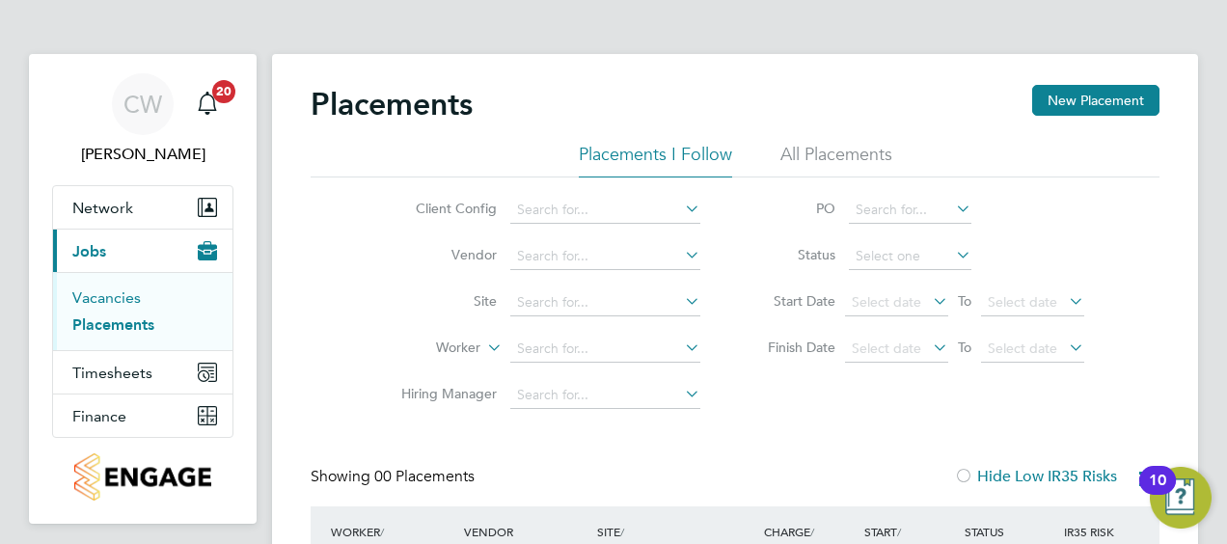
click at [99, 304] on link "Vacancies" at bounding box center [106, 297] width 68 height 18
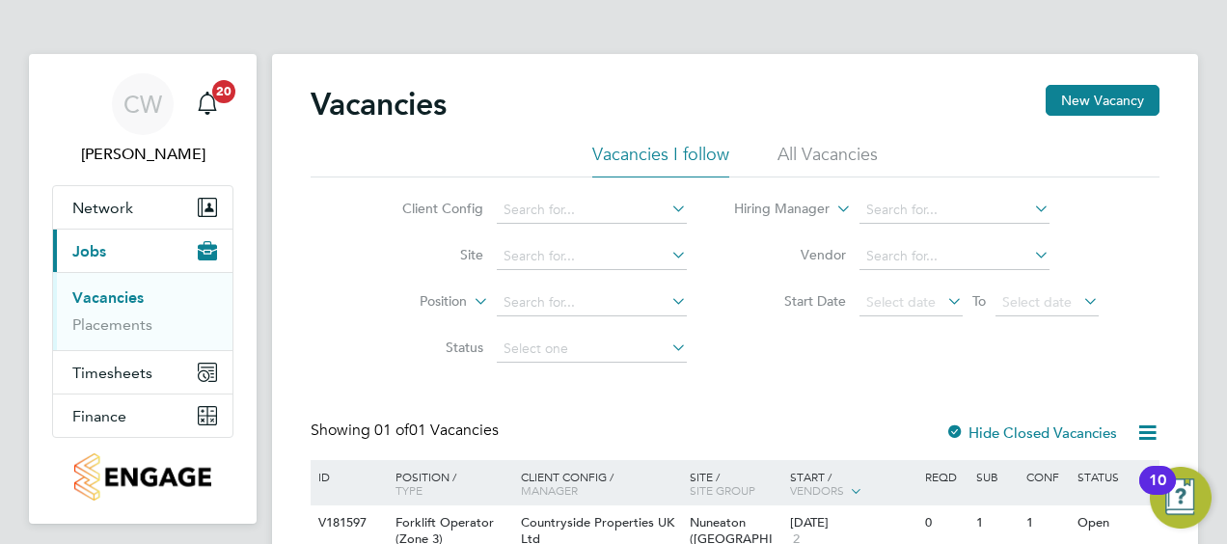
click at [1074, 81] on div "Vacancies New Vacancy Vacancies I follow All Vacancies Client Config Site Posit…" at bounding box center [735, 348] width 926 height 589
click at [1080, 100] on button "New Vacancy" at bounding box center [1102, 100] width 114 height 31
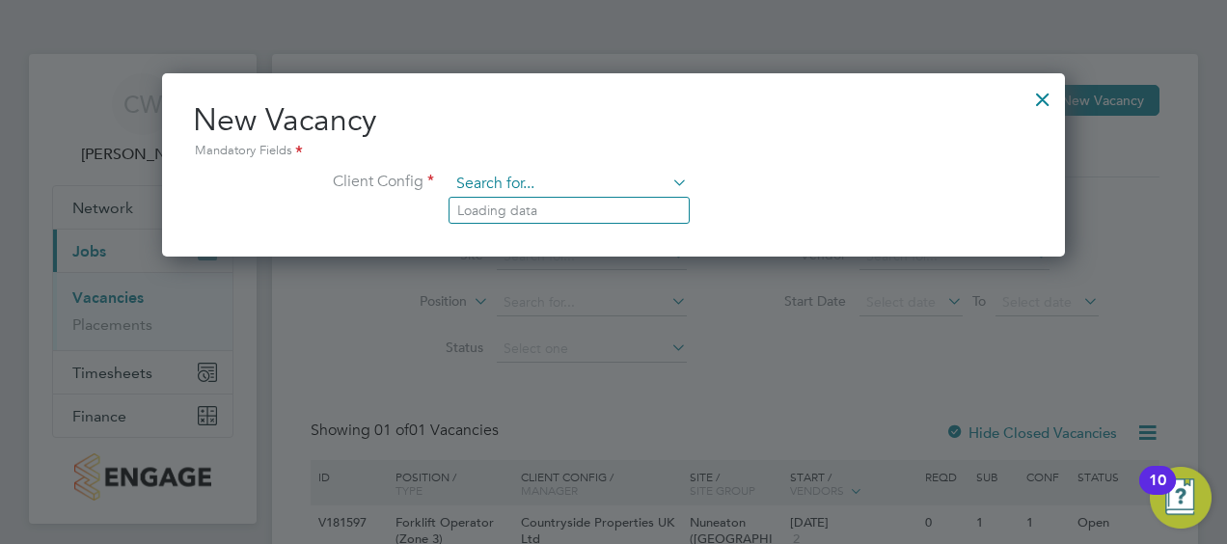
click at [588, 179] on input at bounding box center [568, 184] width 238 height 29
click at [677, 407] on li "Countryside Properties UK Ltd" at bounding box center [696, 420] width 494 height 26
type input "Countryside Properties UK Ltd"
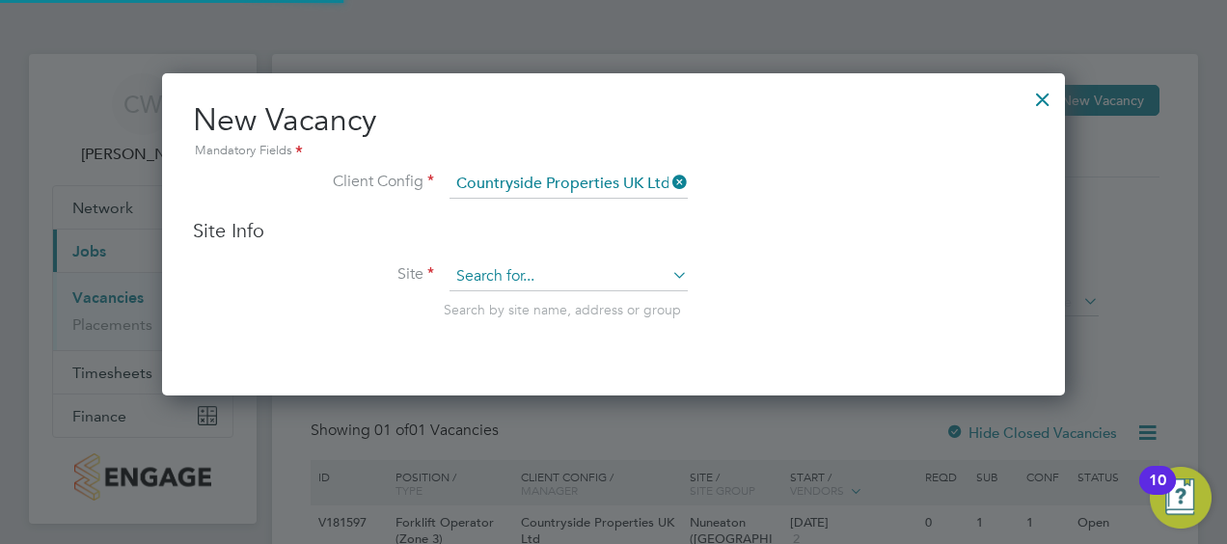
click at [627, 278] on input at bounding box center [568, 276] width 238 height 29
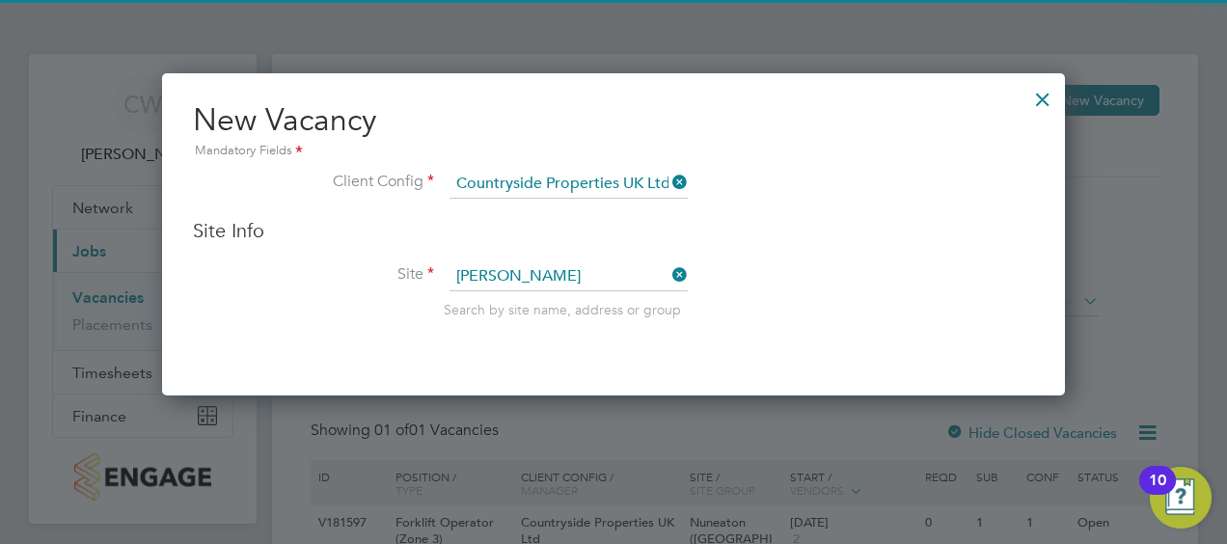
click at [660, 293] on li "[PERSON_NAME][GEOGRAPHIC_DATA] ([GEOGRAPHIC_DATA])" at bounding box center [603, 302] width 309 height 26
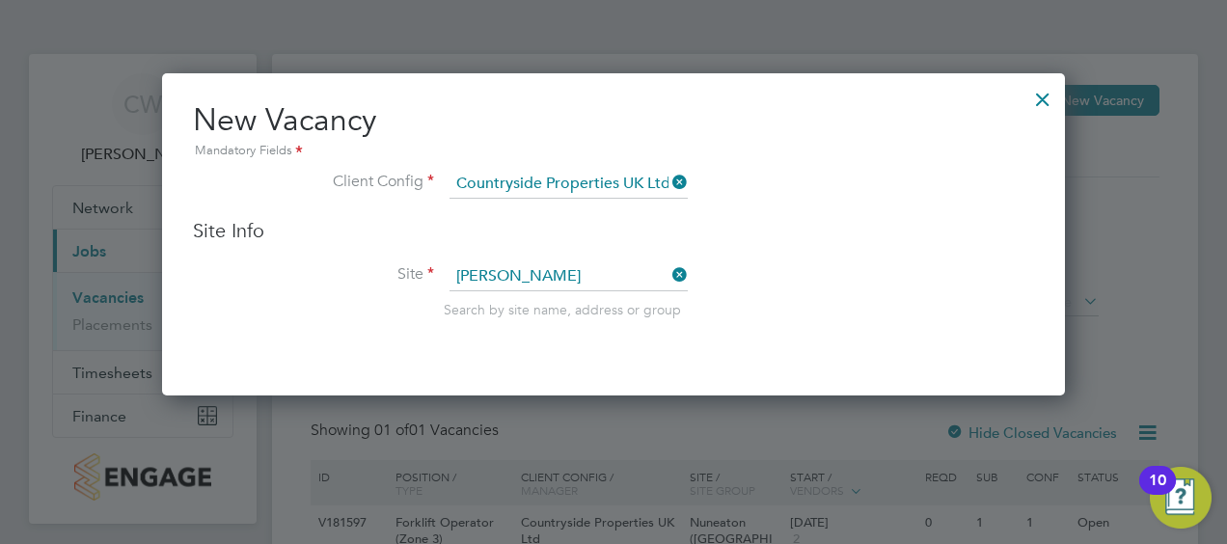
type input "[PERSON_NAME][GEOGRAPHIC_DATA] ([GEOGRAPHIC_DATA])"
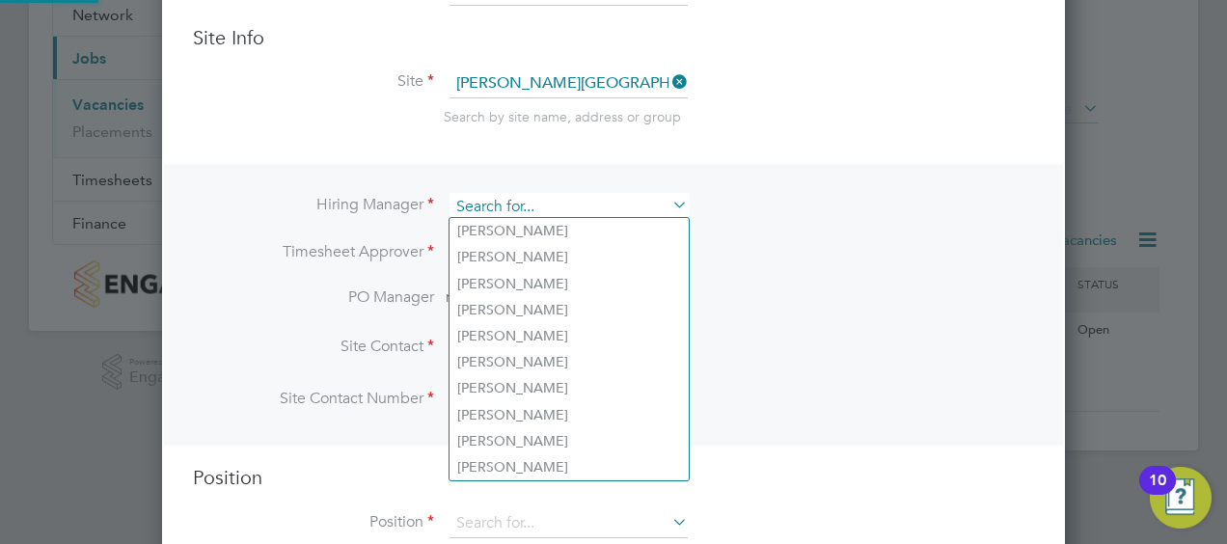
click at [560, 201] on input at bounding box center [568, 207] width 238 height 28
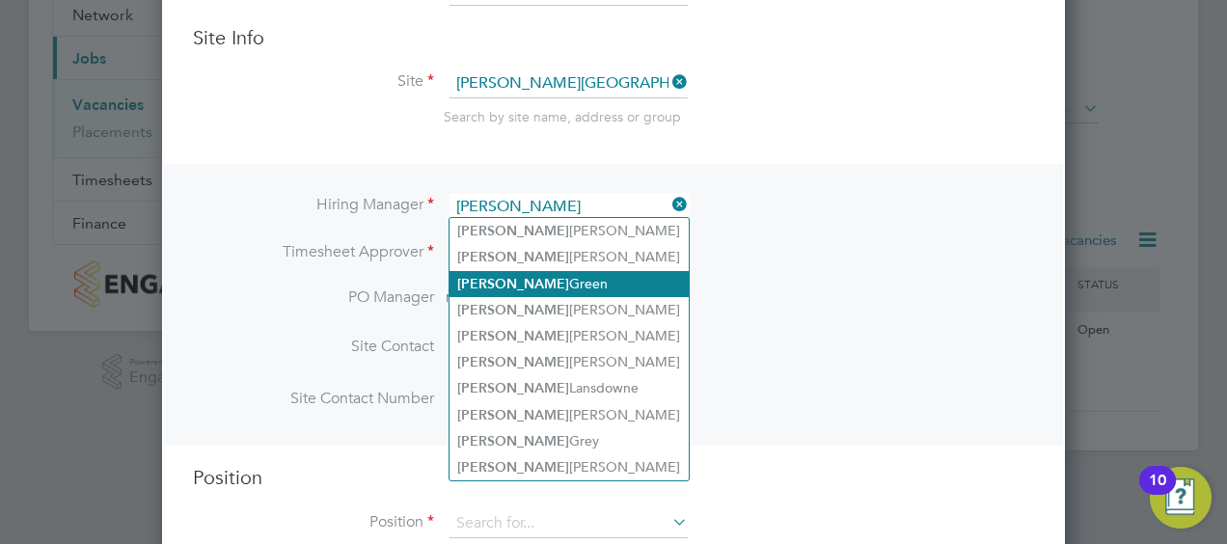
click at [559, 276] on li "Sam Green" at bounding box center [568, 284] width 239 height 26
type input "Sam Green"
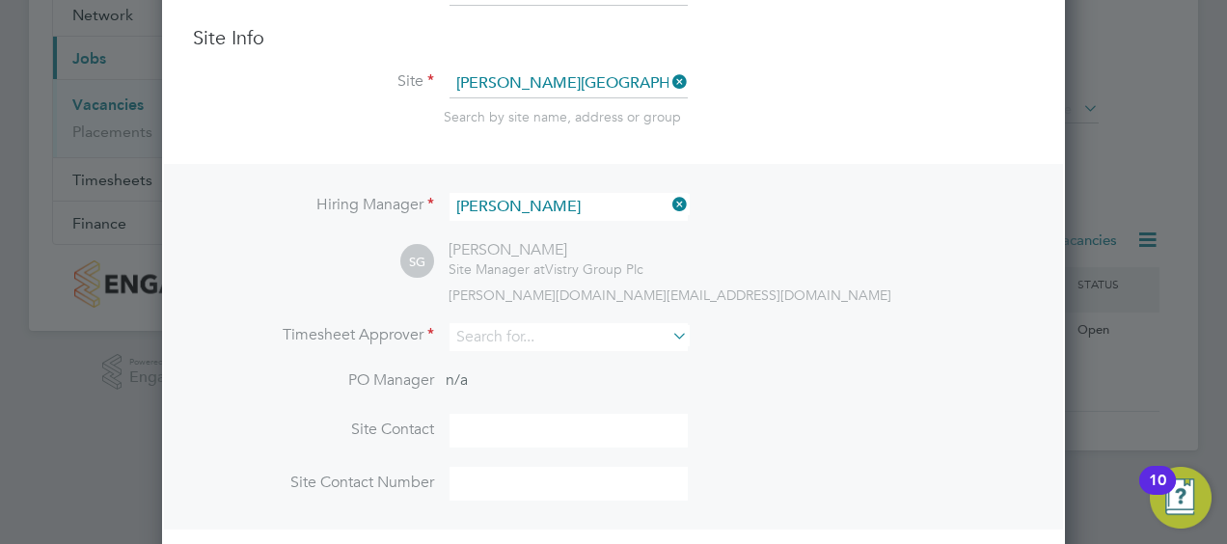
scroll to position [797, 903]
click at [569, 337] on input at bounding box center [568, 337] width 238 height 28
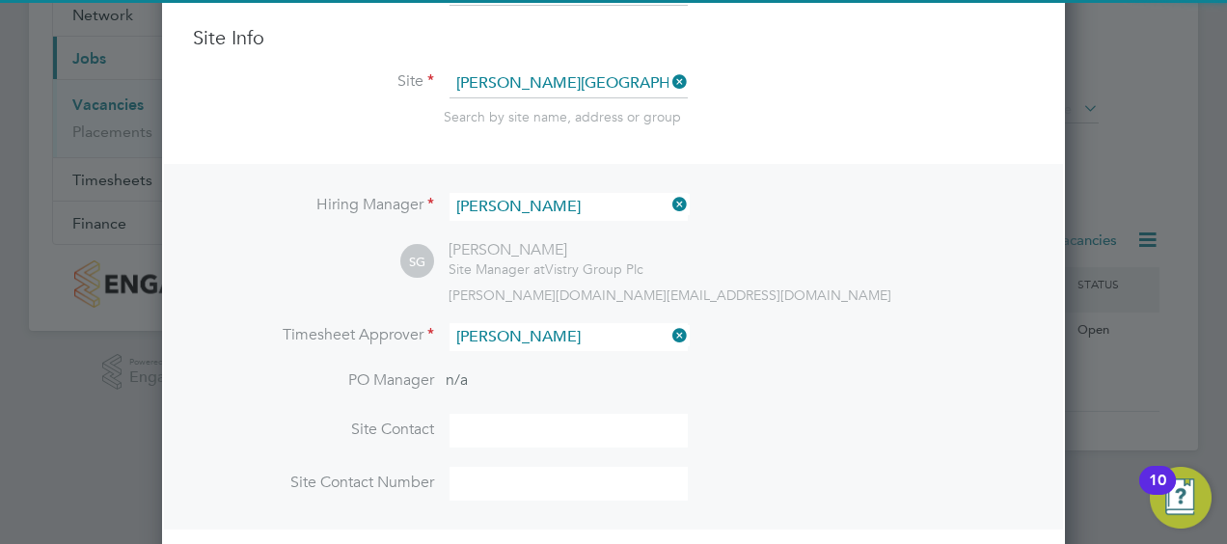
click at [563, 367] on li "Sam Gree n" at bounding box center [568, 362] width 239 height 26
type input "Sam Green"
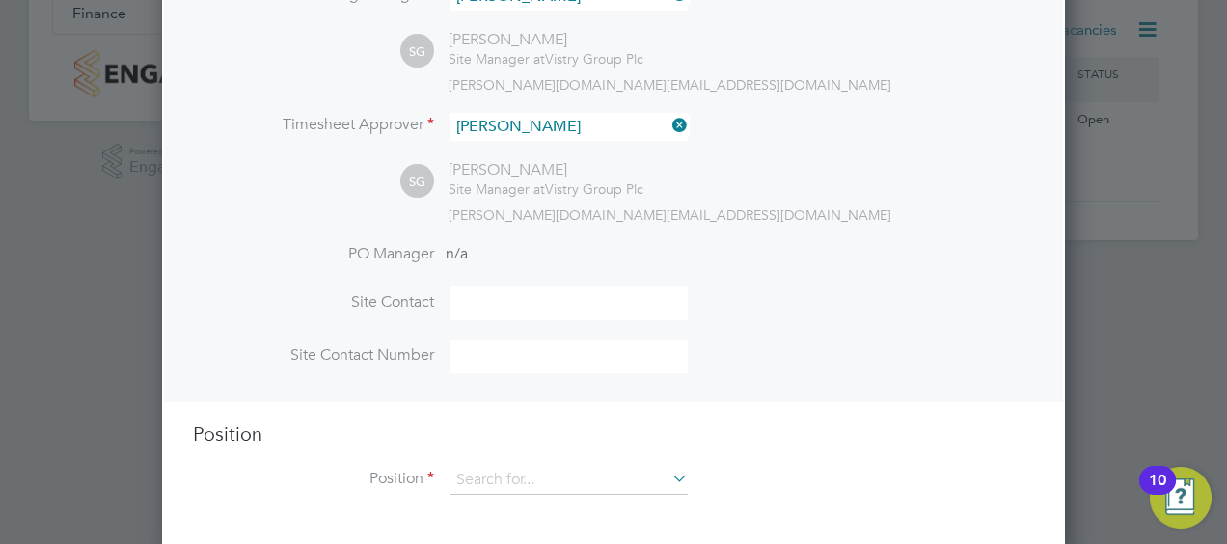
scroll to position [409, 0]
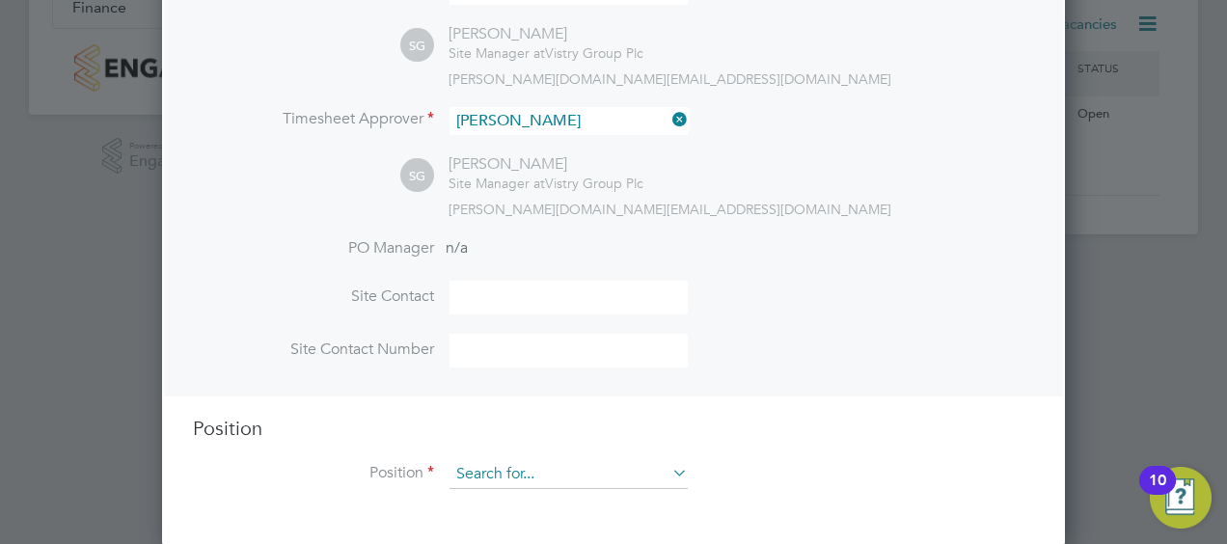
click at [549, 469] on input at bounding box center [568, 474] width 238 height 29
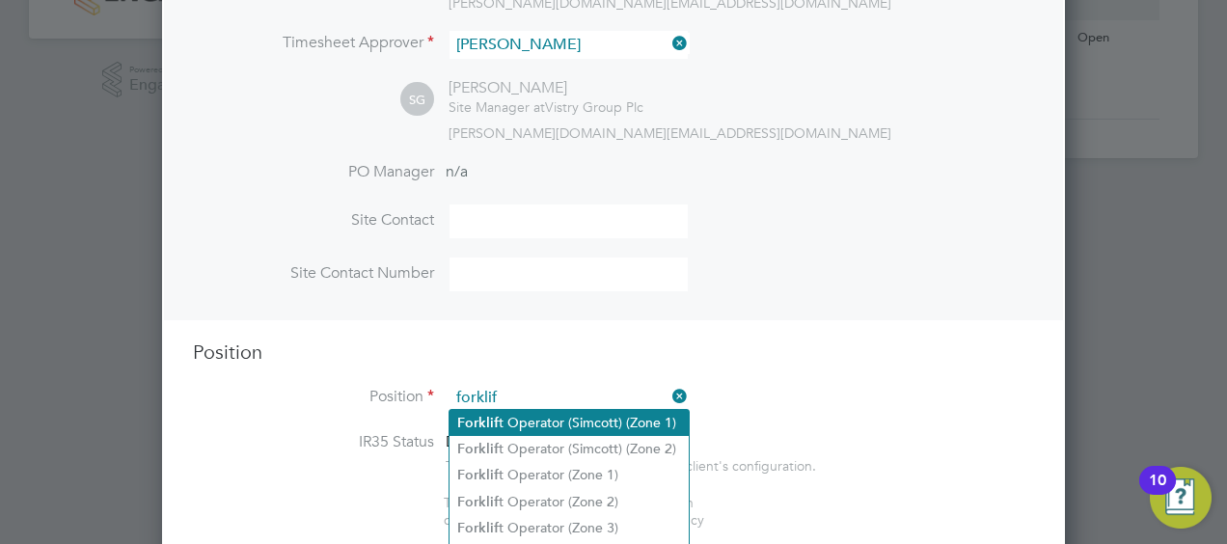
scroll to position [602, 0]
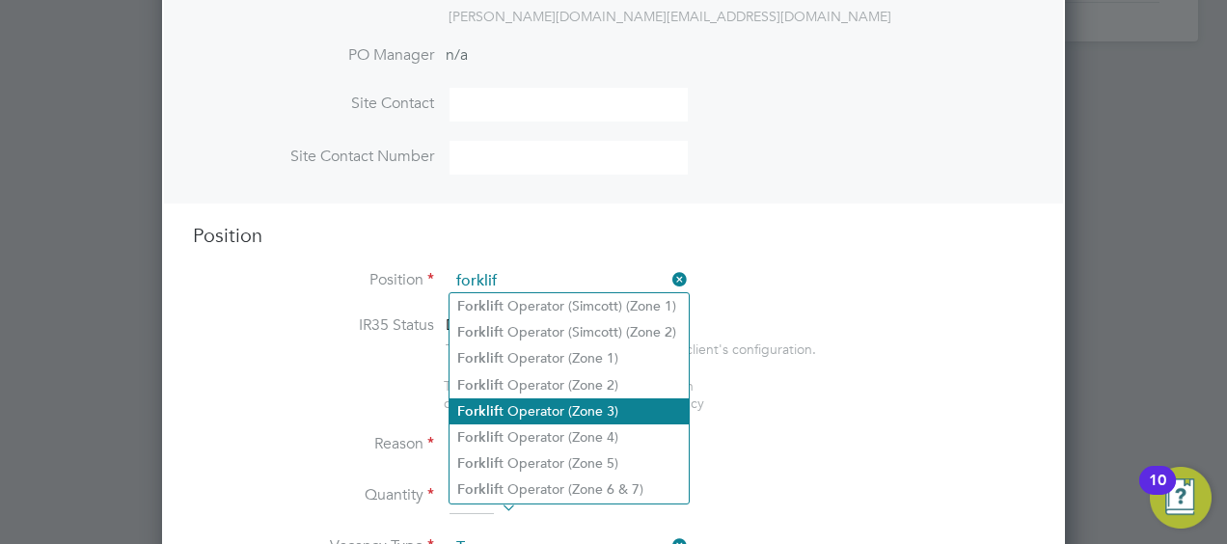
click at [600, 417] on li "Forklif t Operator (Zone 3)" at bounding box center [568, 411] width 239 height 26
type input "Forklift Operator (Zone 3)"
type textarea "• Operate construction machinery • Delivering large quantities of materials to …"
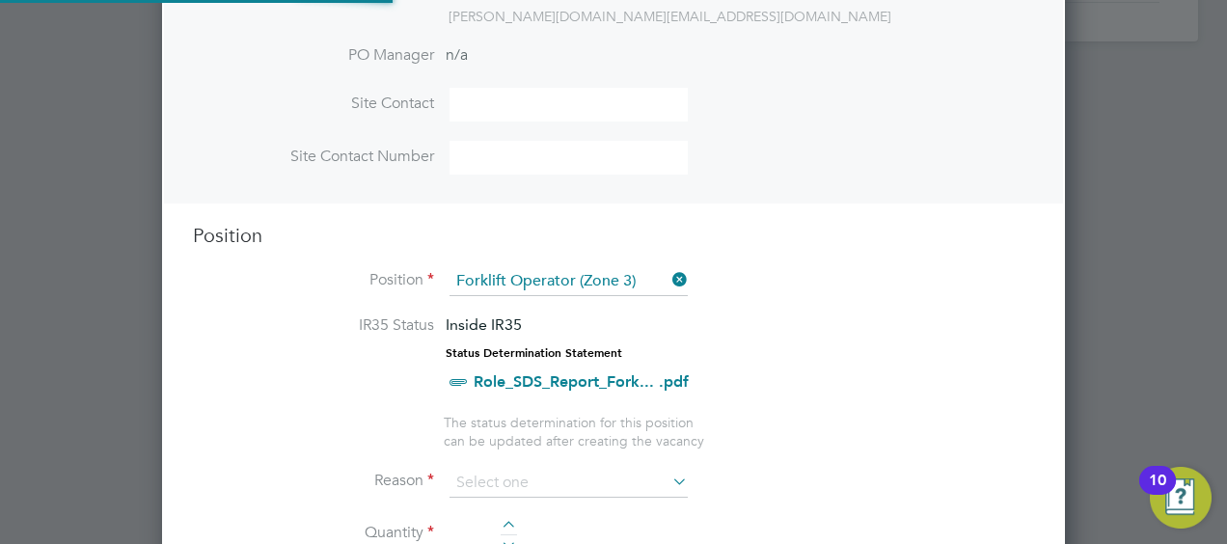
scroll to position [698, 0]
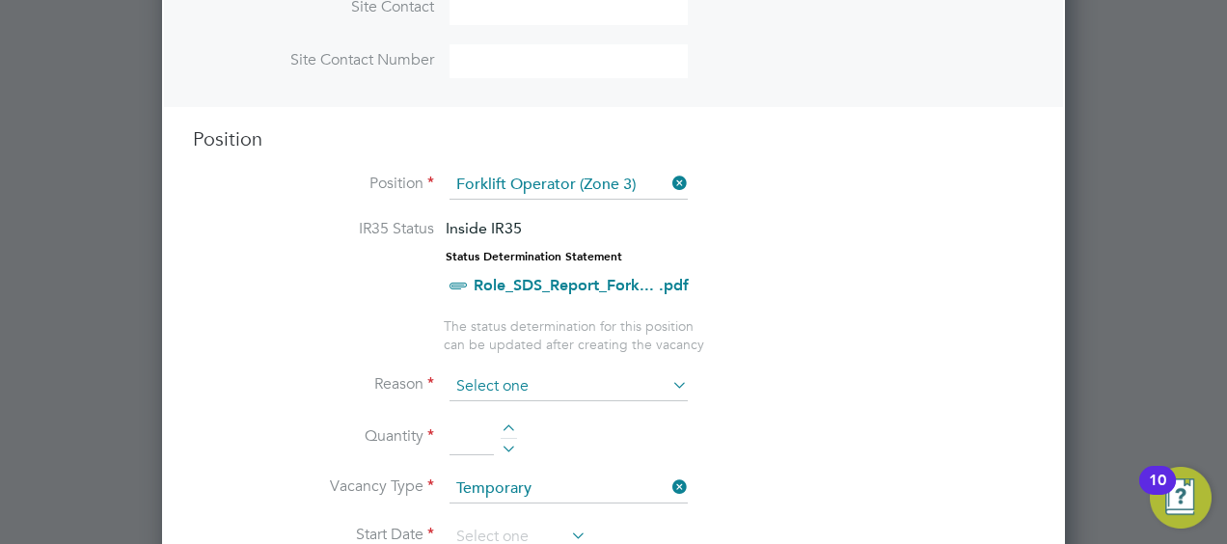
click at [618, 392] on input at bounding box center [568, 386] width 238 height 29
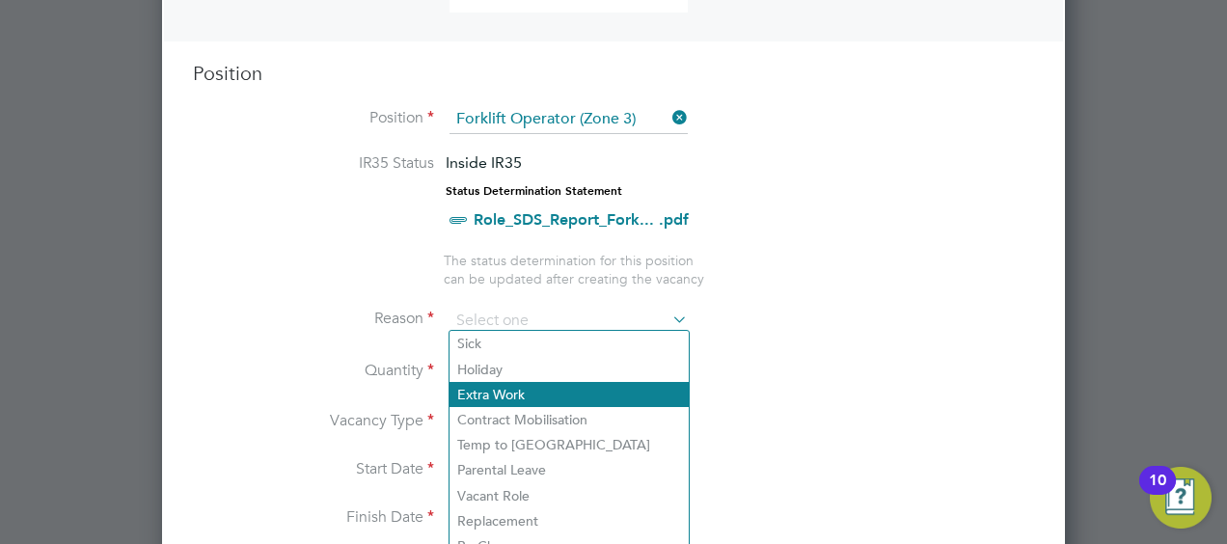
scroll to position [795, 0]
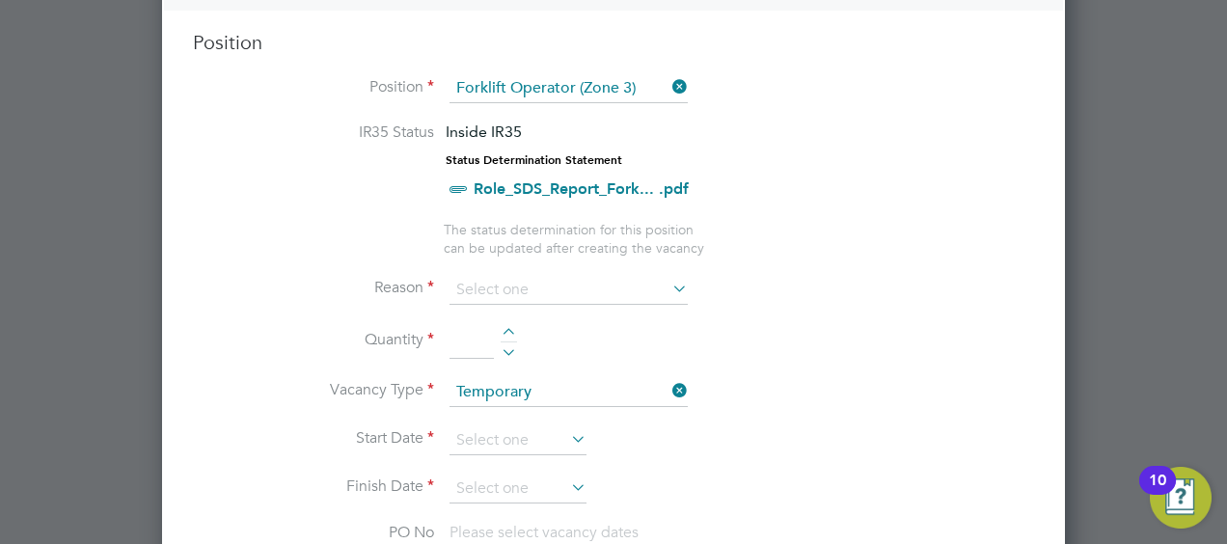
click at [543, 347] on li "Holiday" at bounding box center [568, 338] width 239 height 25
type input "Holiday"
click at [508, 332] on div at bounding box center [508, 335] width 16 height 14
type input "1"
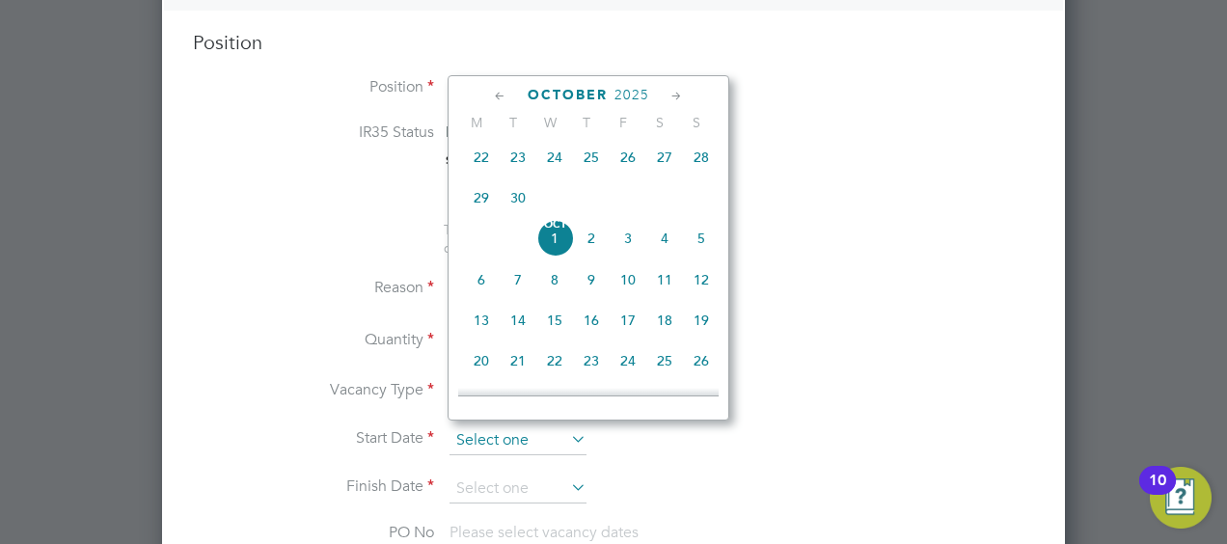
click at [526, 428] on input at bounding box center [517, 440] width 137 height 29
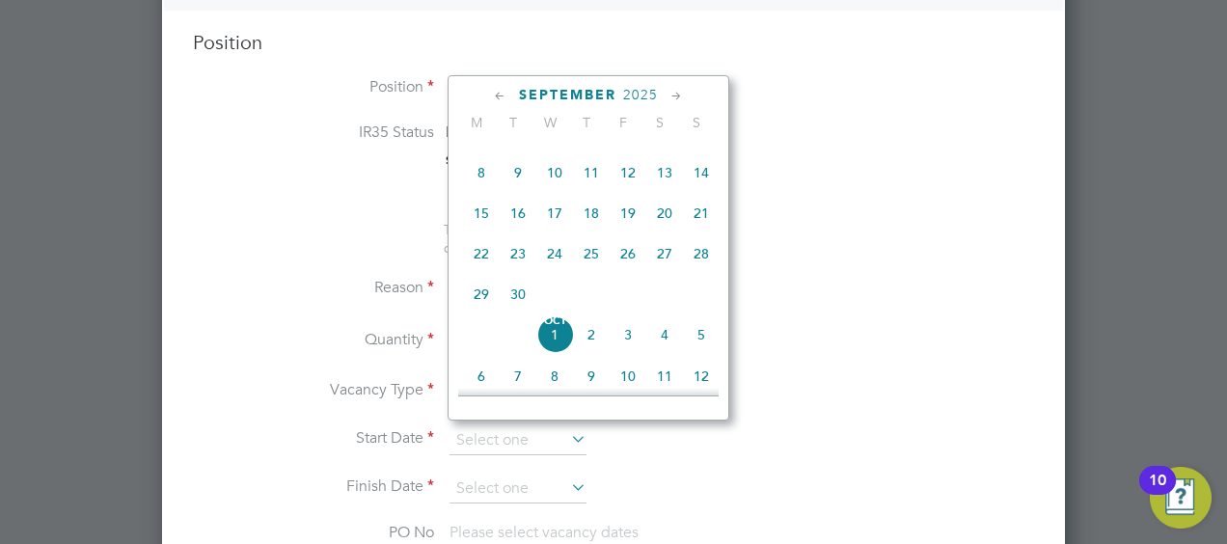
click at [481, 221] on span "15" at bounding box center [481, 213] width 37 height 37
type input "15 Sep 2025"
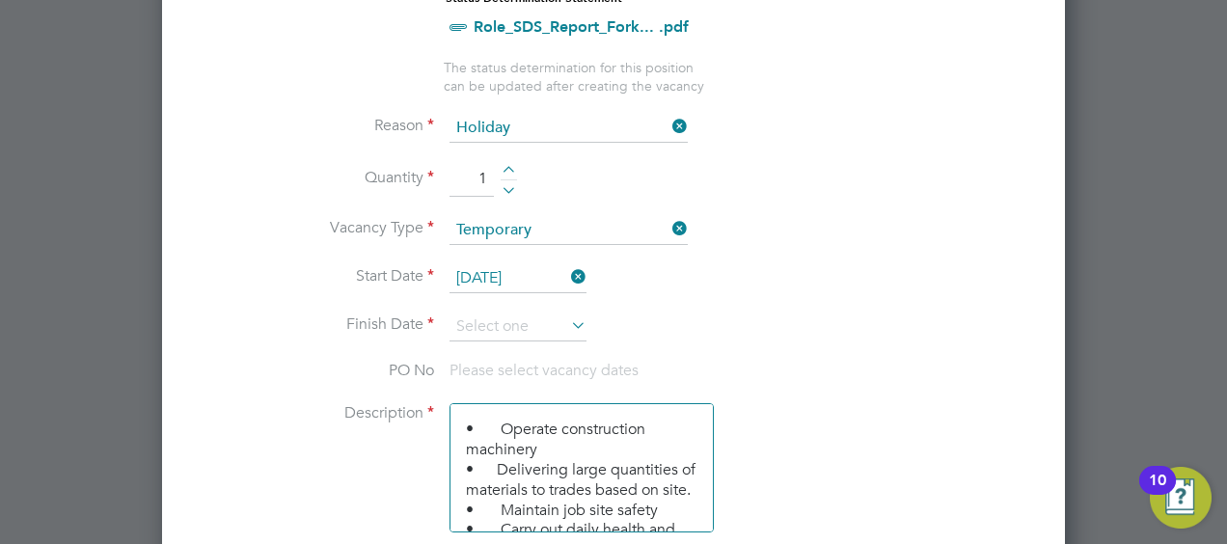
scroll to position [987, 0]
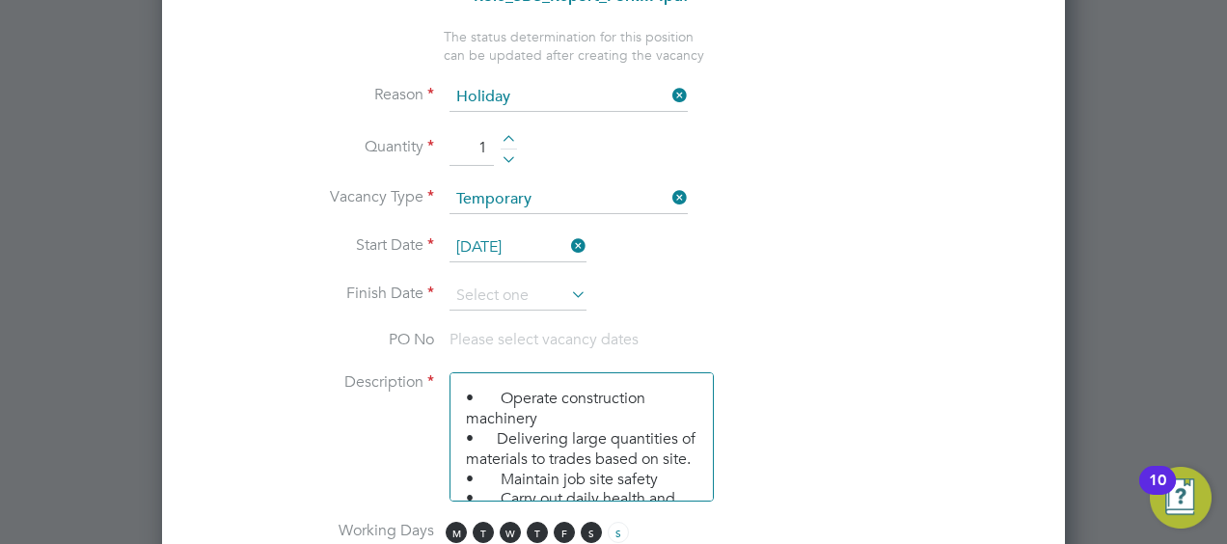
click at [591, 282] on li "Finish Date" at bounding box center [613, 306] width 841 height 48
click at [567, 281] on icon at bounding box center [567, 294] width 0 height 27
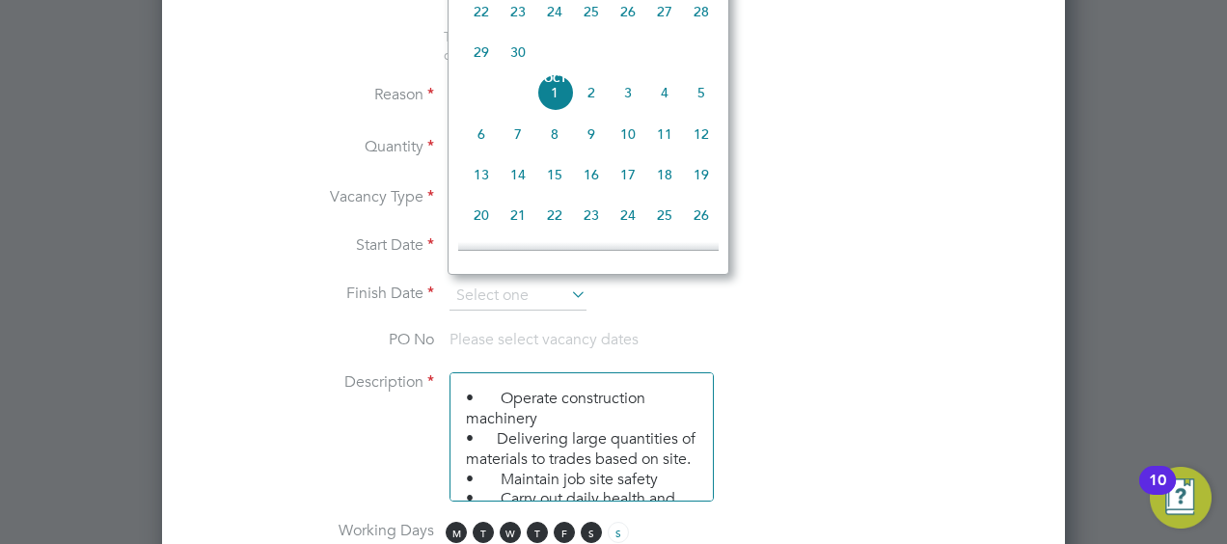
scroll to position [442, 0]
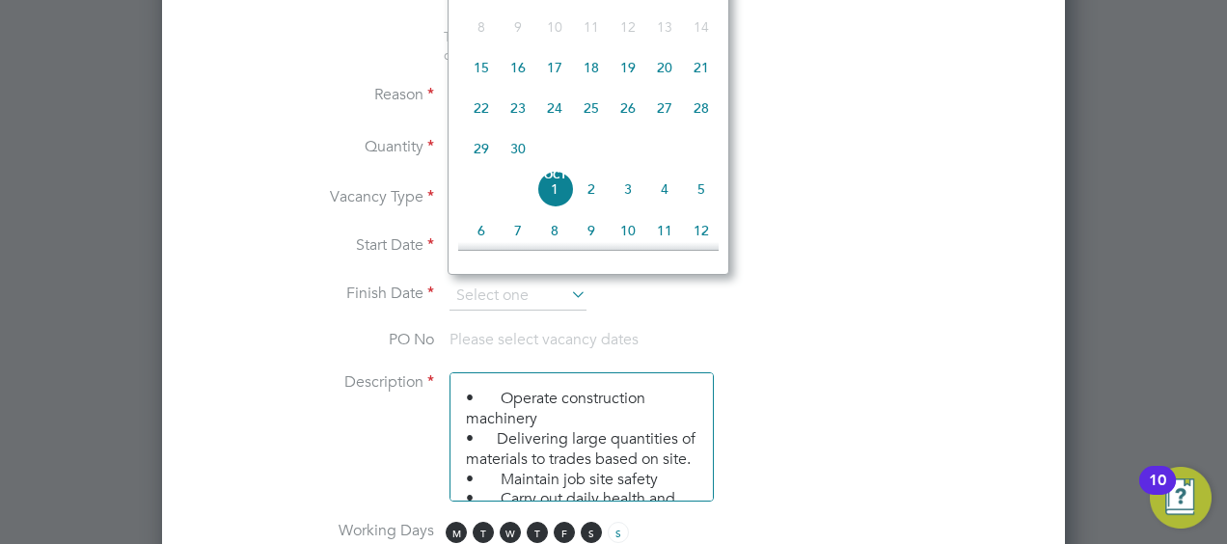
click at [708, 77] on span "21" at bounding box center [701, 67] width 37 height 37
type input "21 Sep 2025"
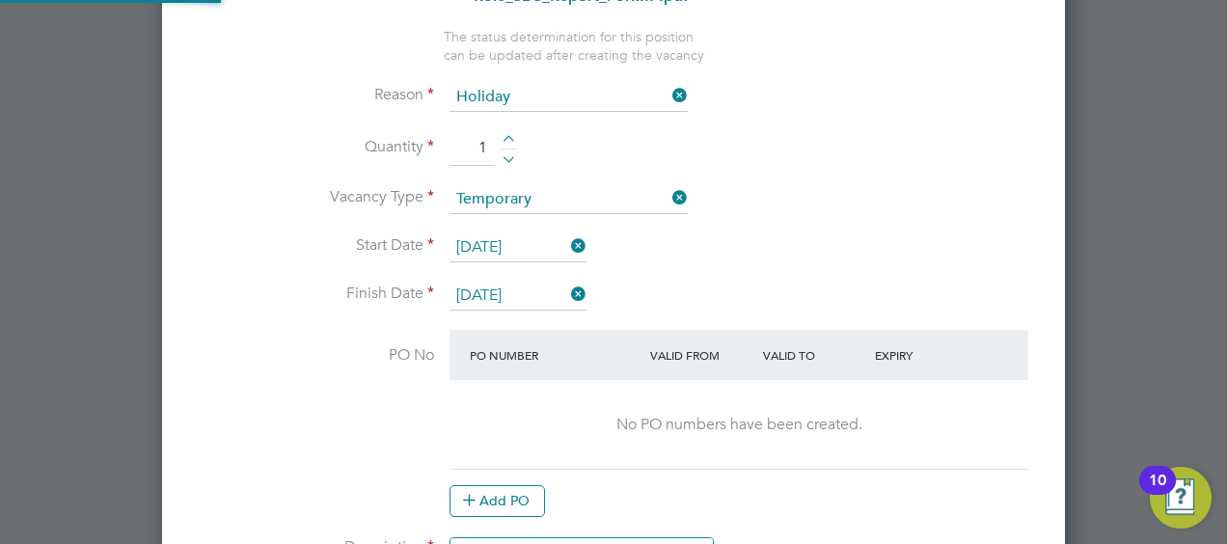
scroll to position [10, 10]
click at [528, 487] on button "Add PO" at bounding box center [496, 500] width 95 height 31
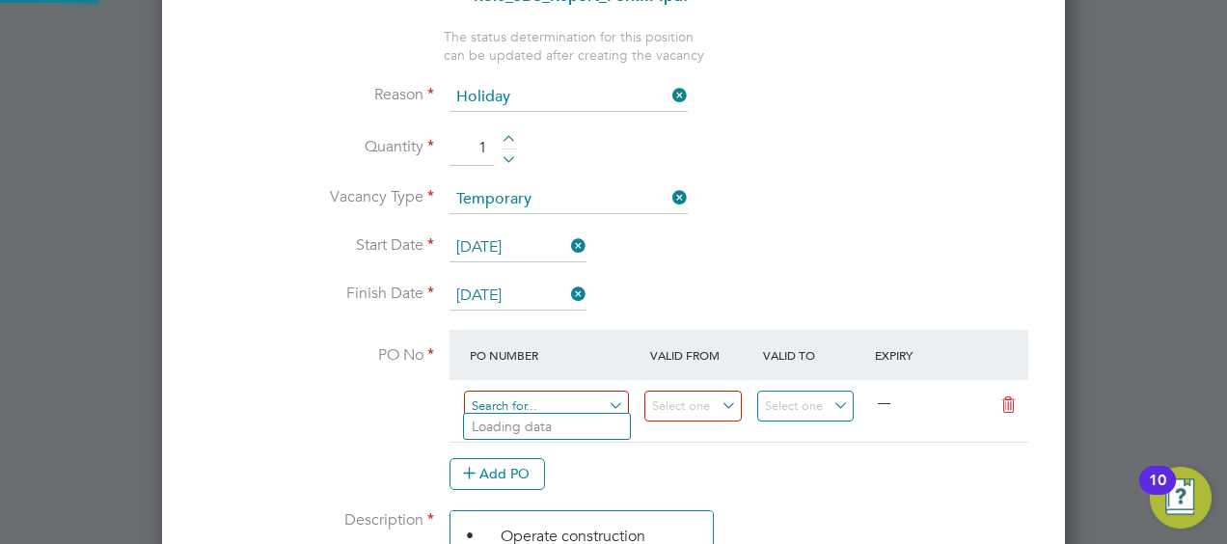
click at [539, 391] on input at bounding box center [546, 407] width 165 height 32
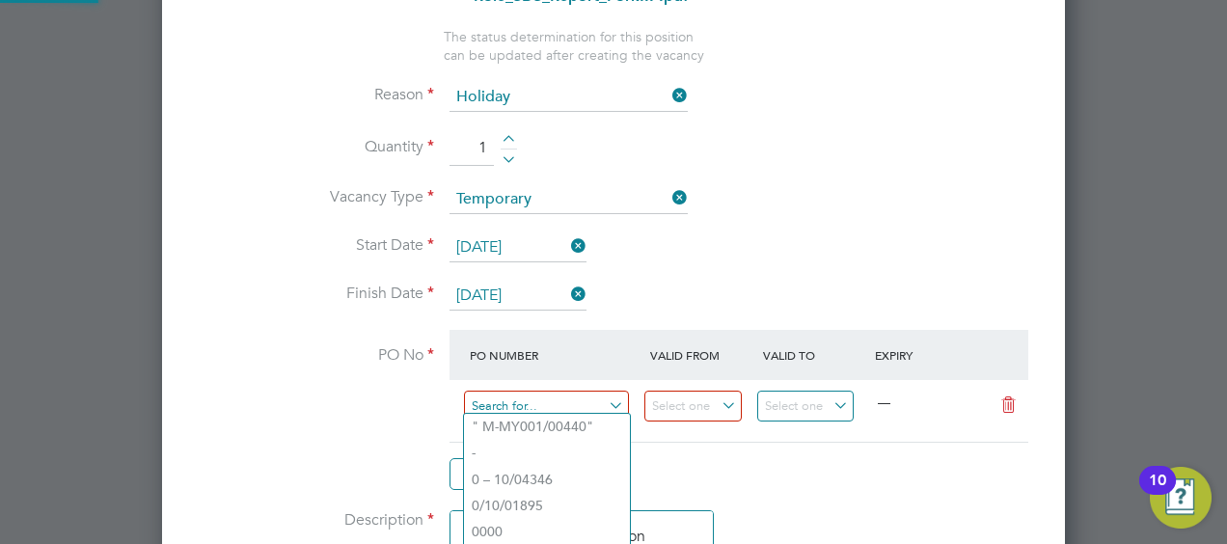
paste input "S-CNORW/02786"
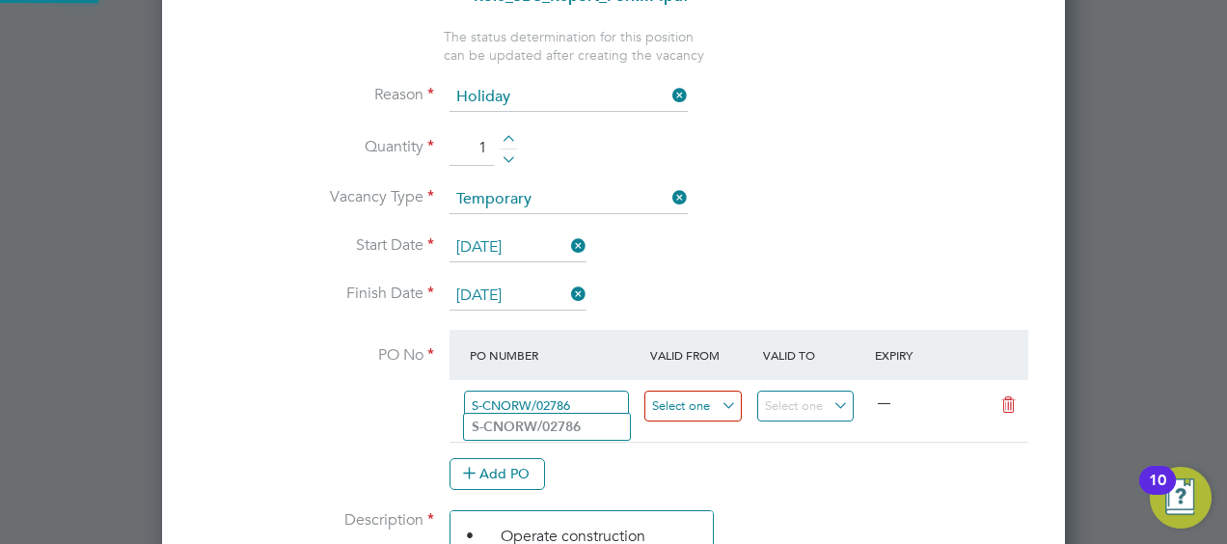
type input "S-CNORW/02786"
click at [738, 392] on input at bounding box center [692, 407] width 97 height 32
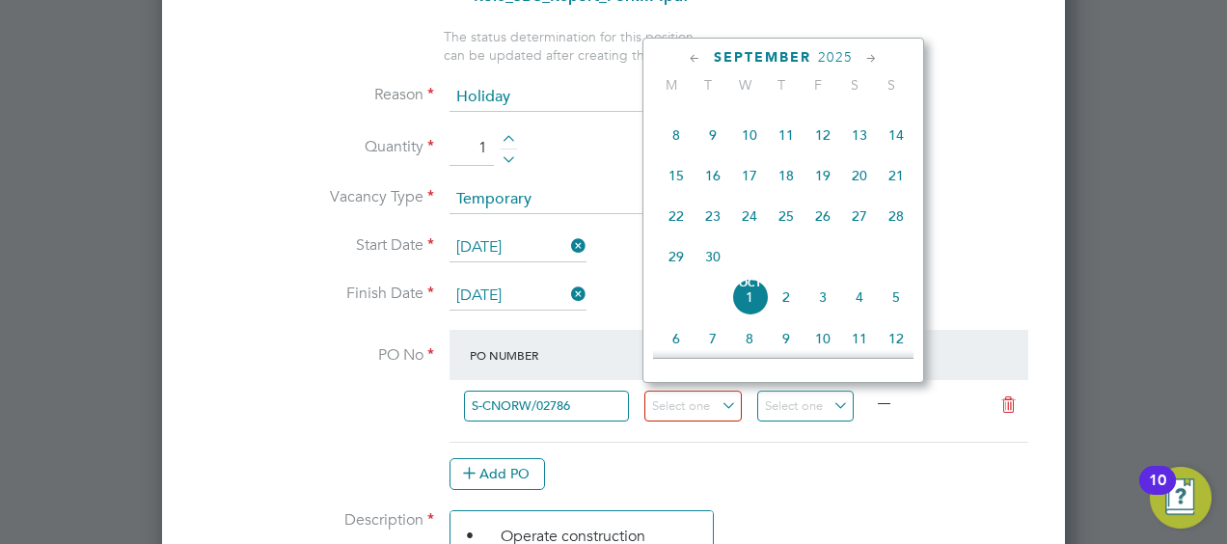
click at [680, 172] on span "15" at bounding box center [676, 175] width 37 height 37
type input "15 Sep 2025"
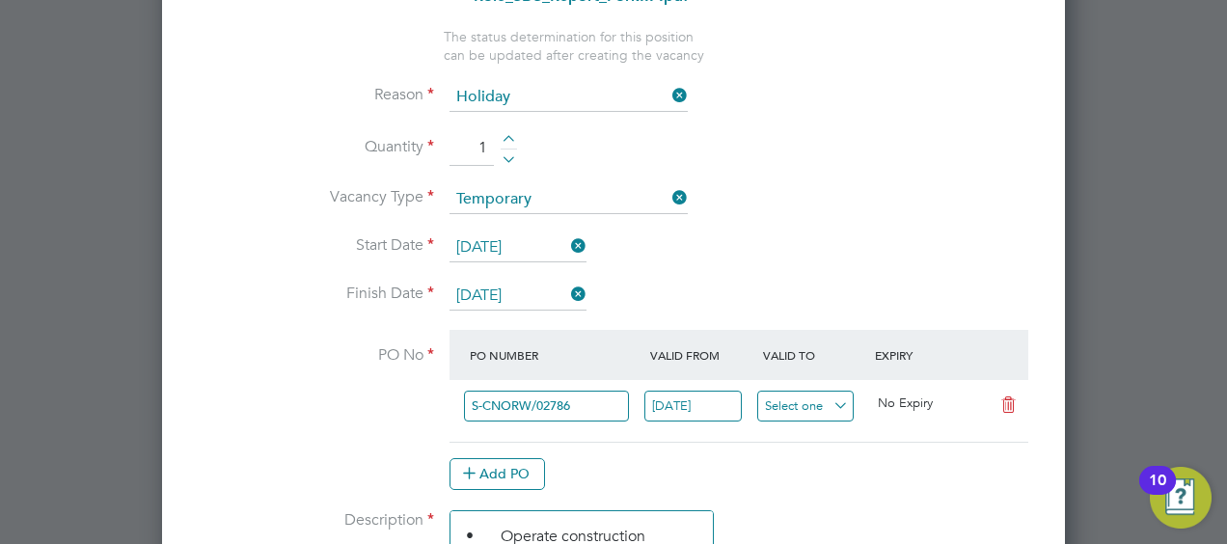
click at [796, 391] on input at bounding box center [805, 407] width 97 height 32
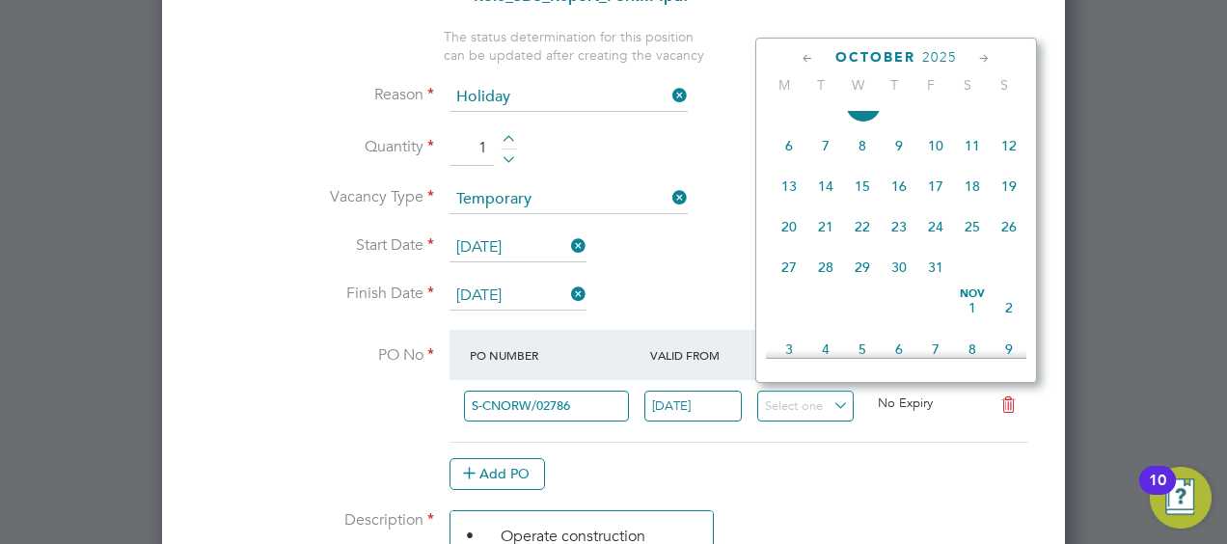
click at [943, 268] on span "31" at bounding box center [935, 267] width 37 height 37
type input "[DATE]"
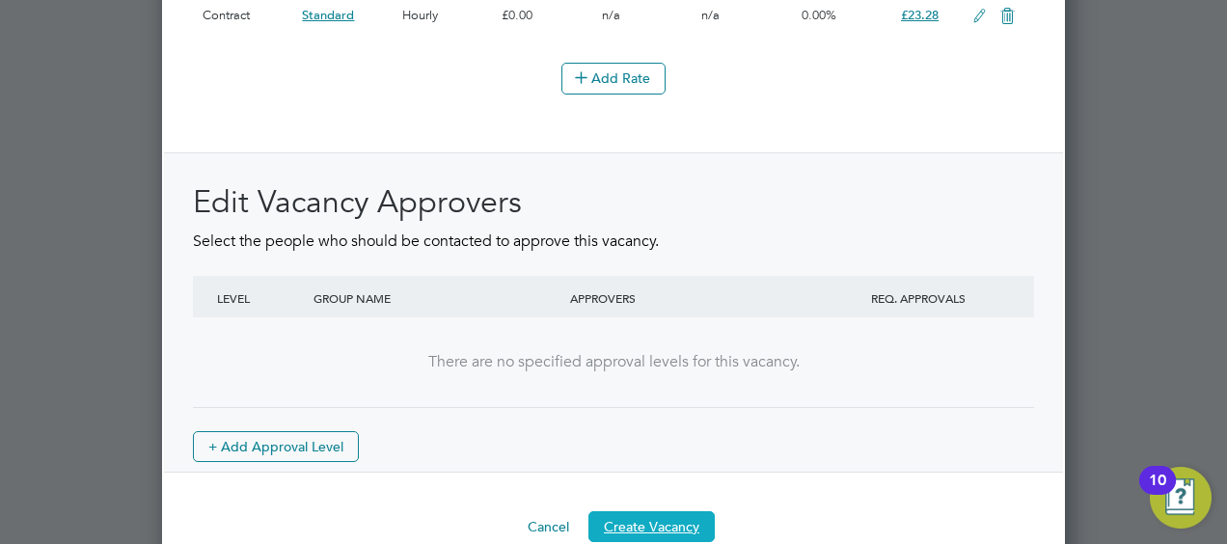
click at [691, 512] on button "Create Vacancy" at bounding box center [651, 526] width 126 height 31
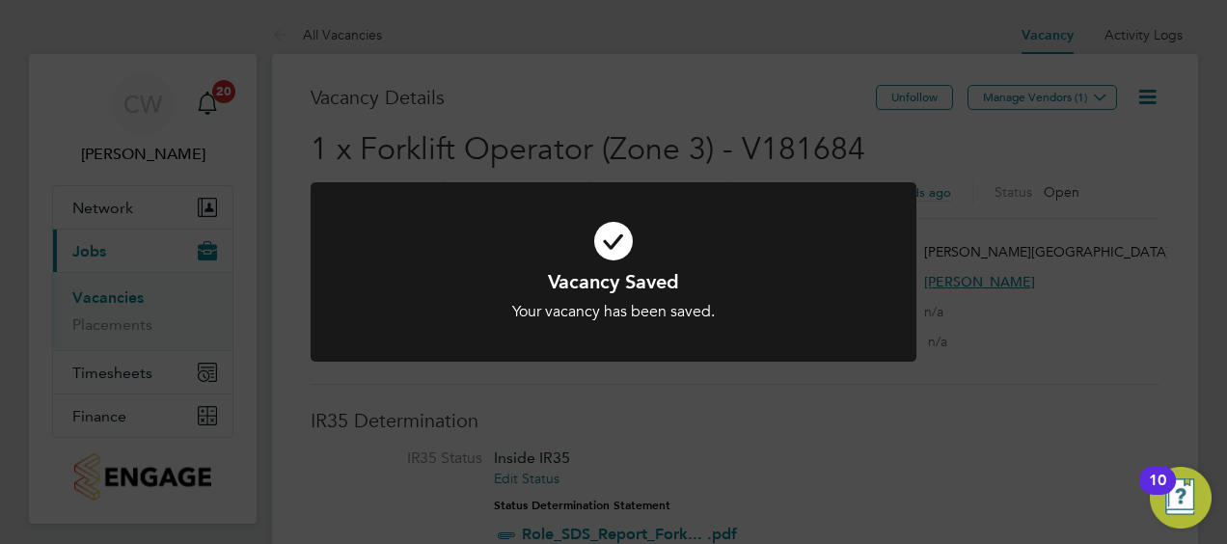
click at [1068, 104] on div "Vacancy Saved Your vacancy has been saved. Cancel Okay" at bounding box center [613, 272] width 1227 height 544
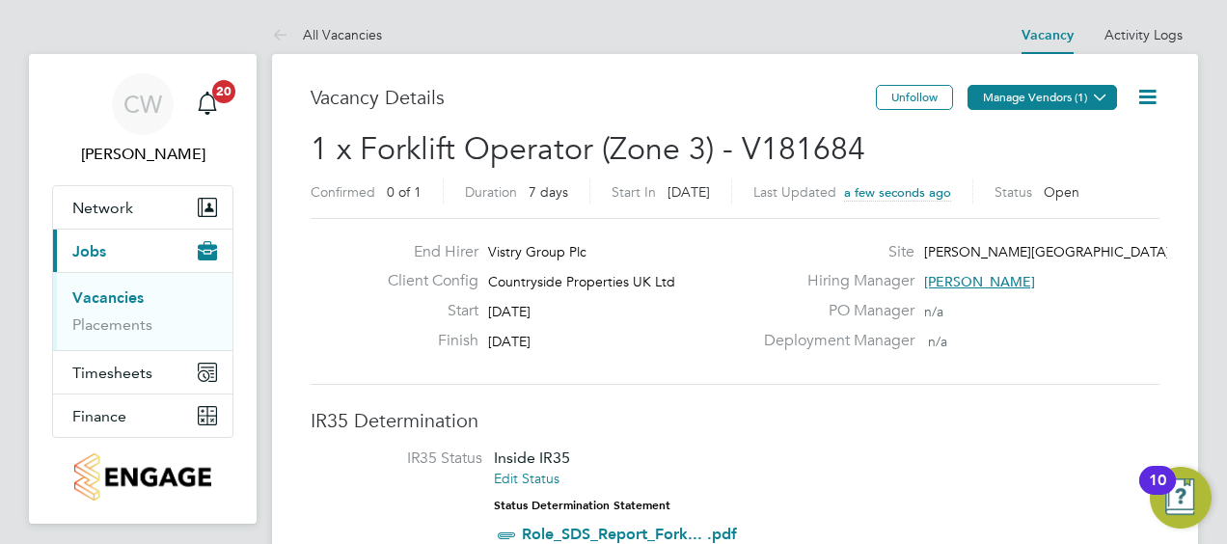
click at [1070, 96] on button "Manage Vendors (1)" at bounding box center [1041, 97] width 149 height 25
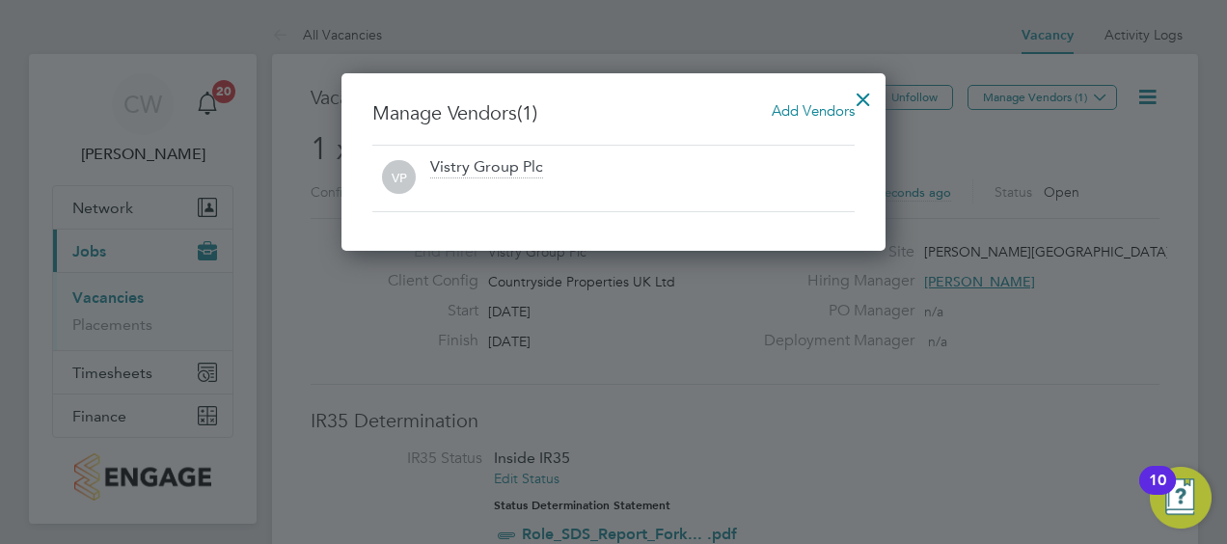
click at [818, 113] on span "Add Vendors" at bounding box center [812, 110] width 83 height 18
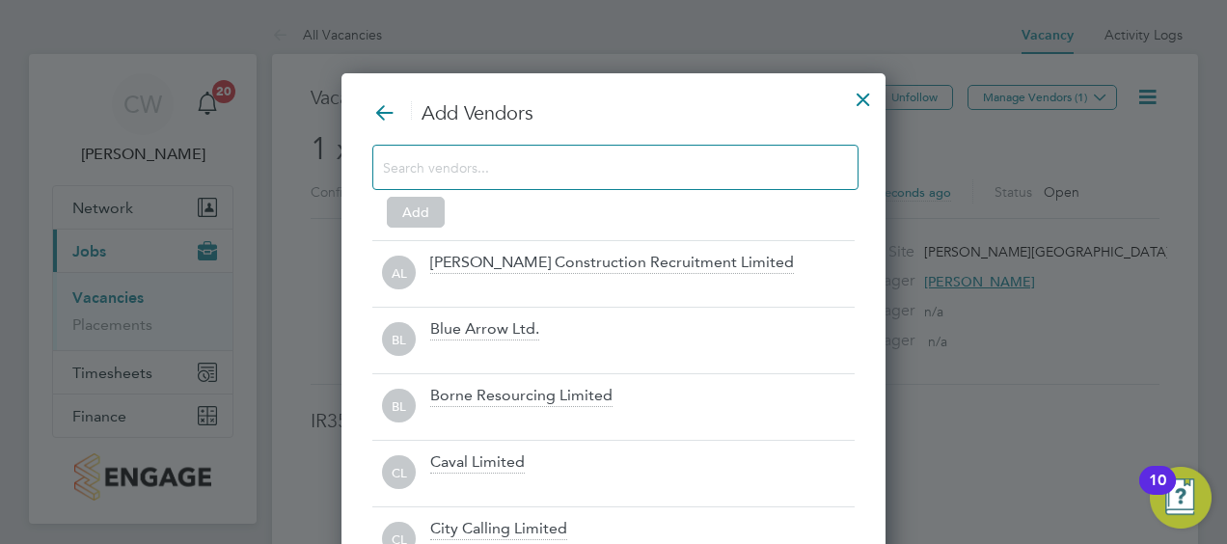
click at [550, 168] on input at bounding box center [600, 166] width 434 height 25
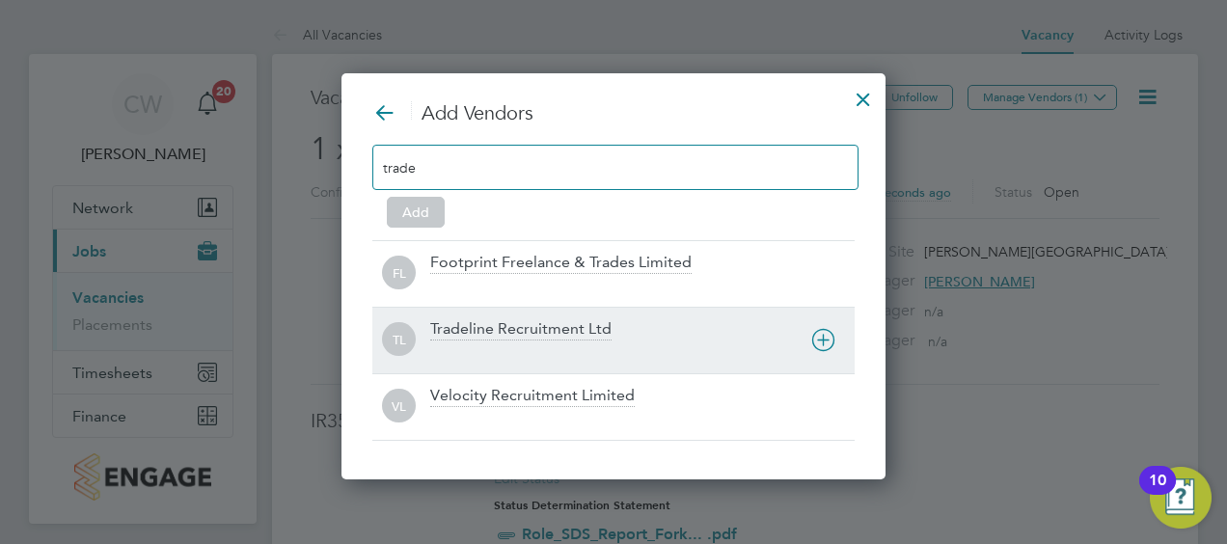
type input "trade"
click at [538, 339] on div "Tradeline Recruitment Ltd" at bounding box center [642, 340] width 424 height 42
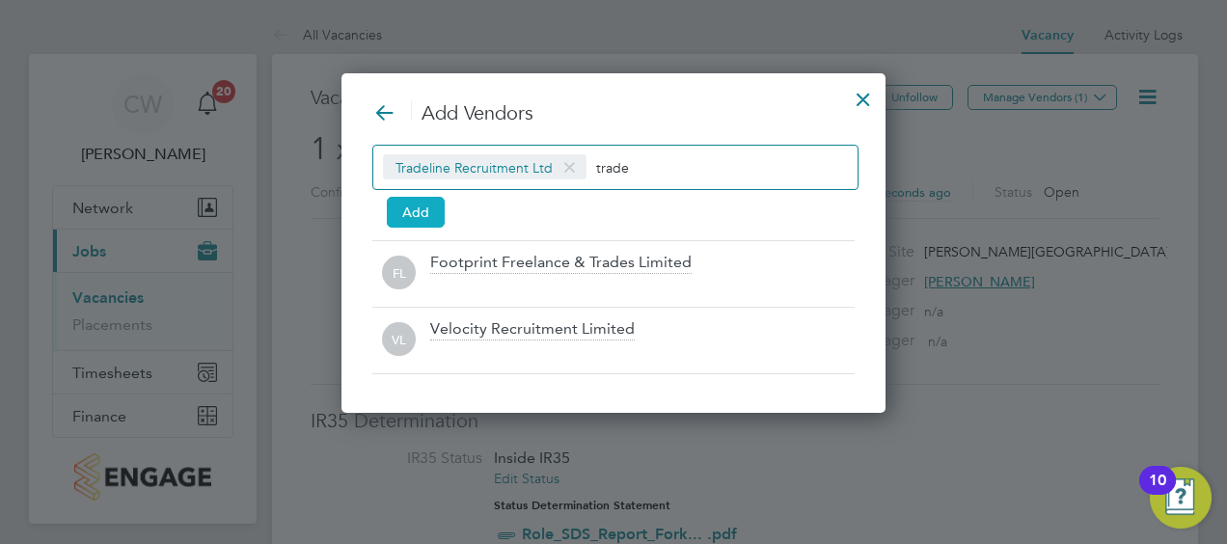
click at [430, 207] on button "Add" at bounding box center [416, 212] width 58 height 31
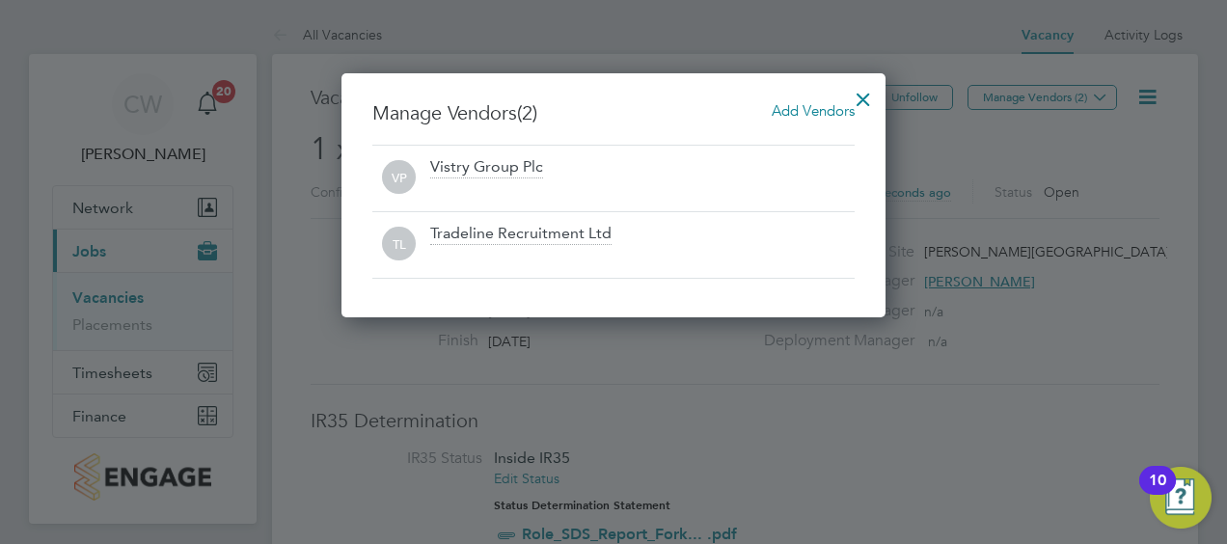
click at [866, 90] on div at bounding box center [863, 94] width 35 height 35
